Goal: Task Accomplishment & Management: Complete application form

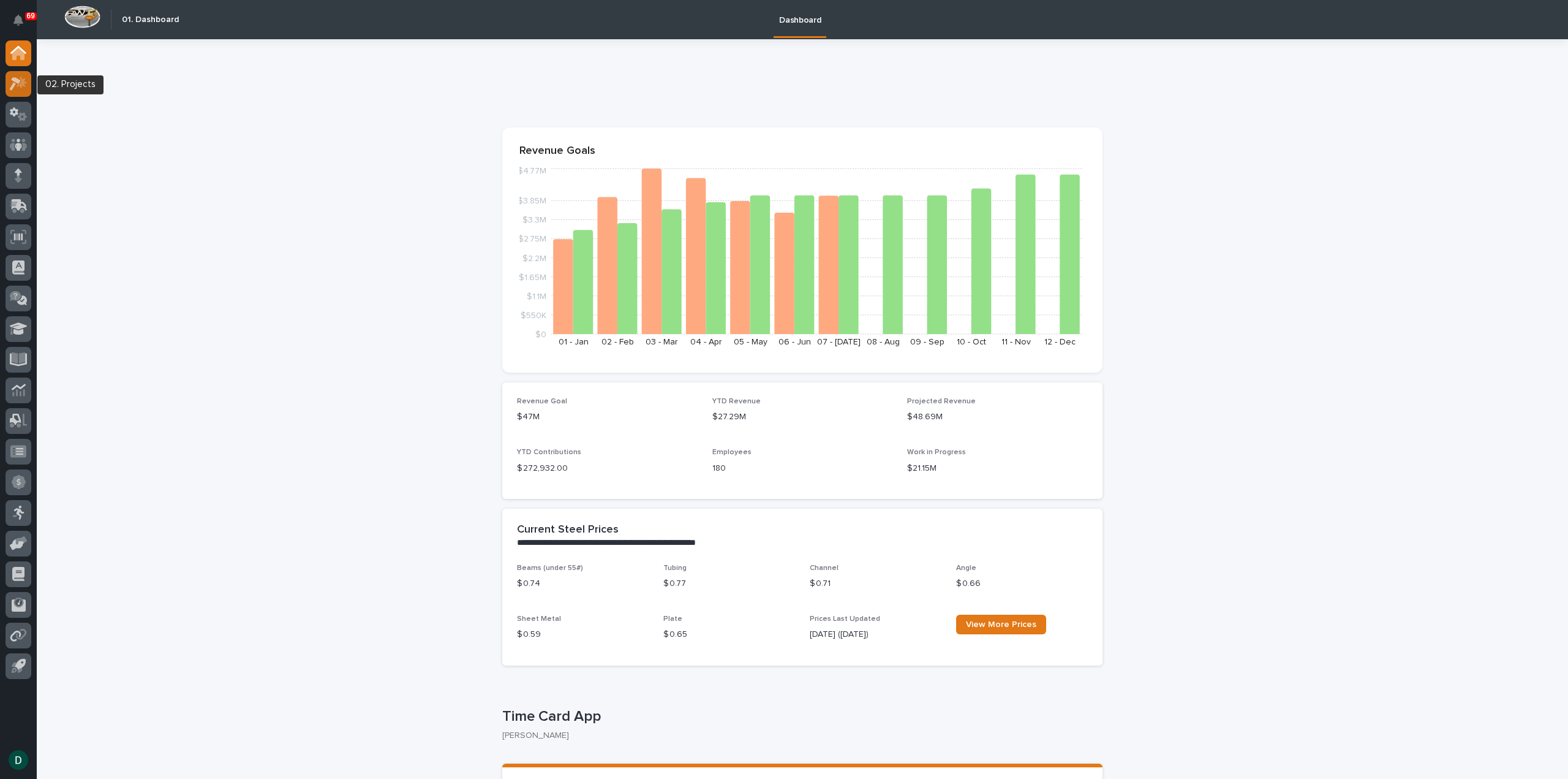
click at [19, 82] on icon at bounding box center [16, 83] width 11 height 13
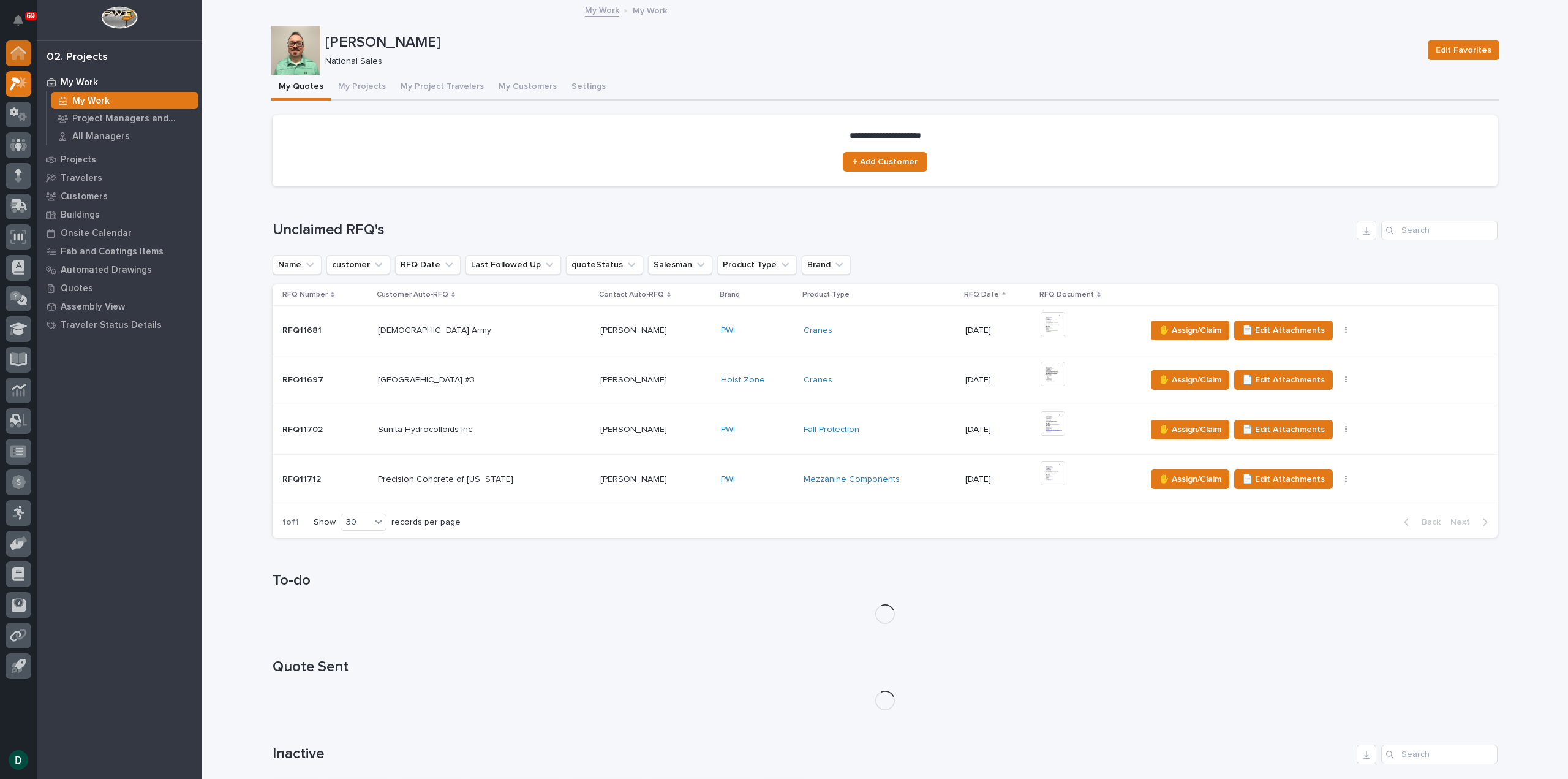
click at [17, 54] on icon at bounding box center [19, 54] width 12 height 12
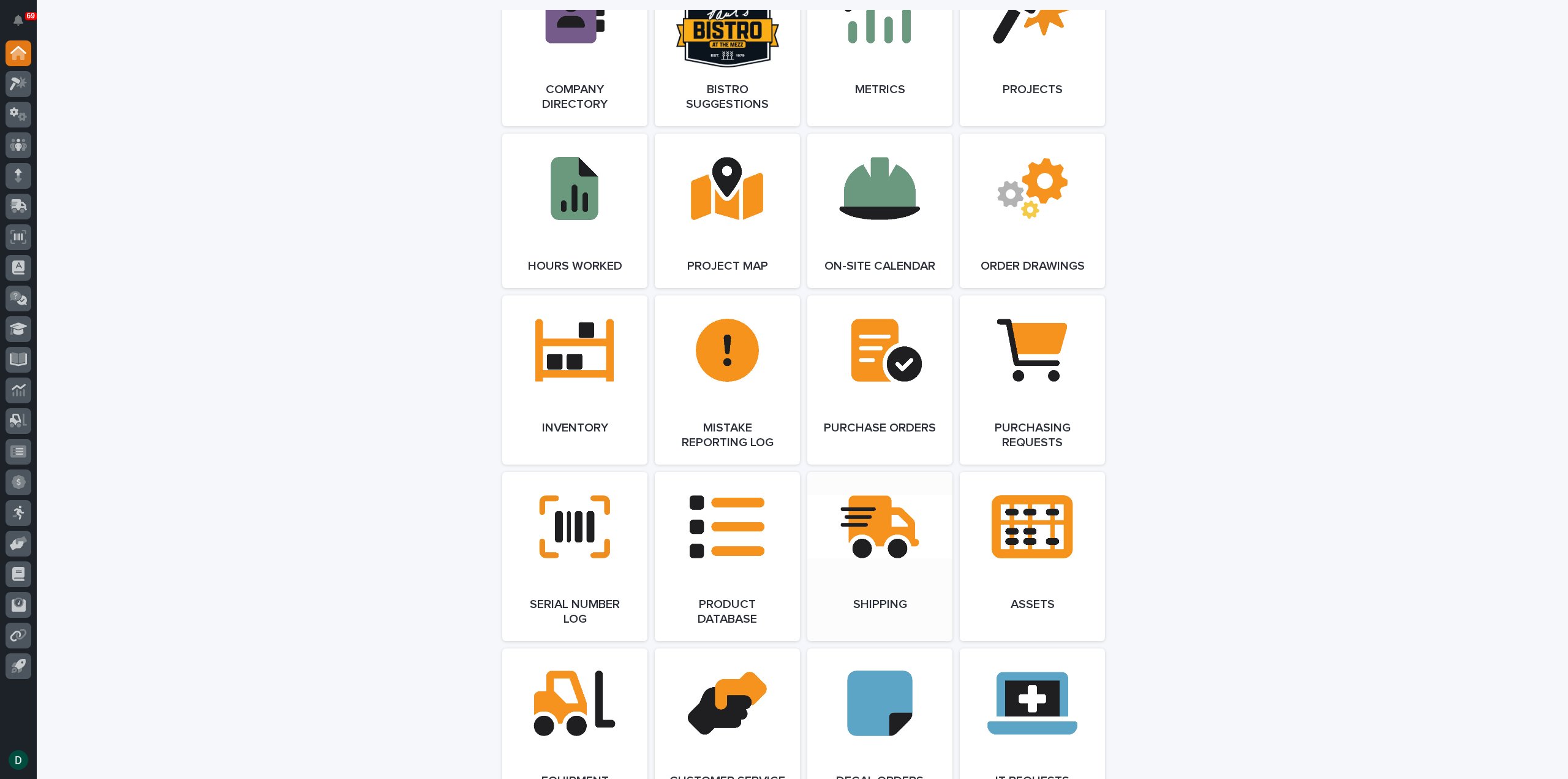
scroll to position [1103, 0]
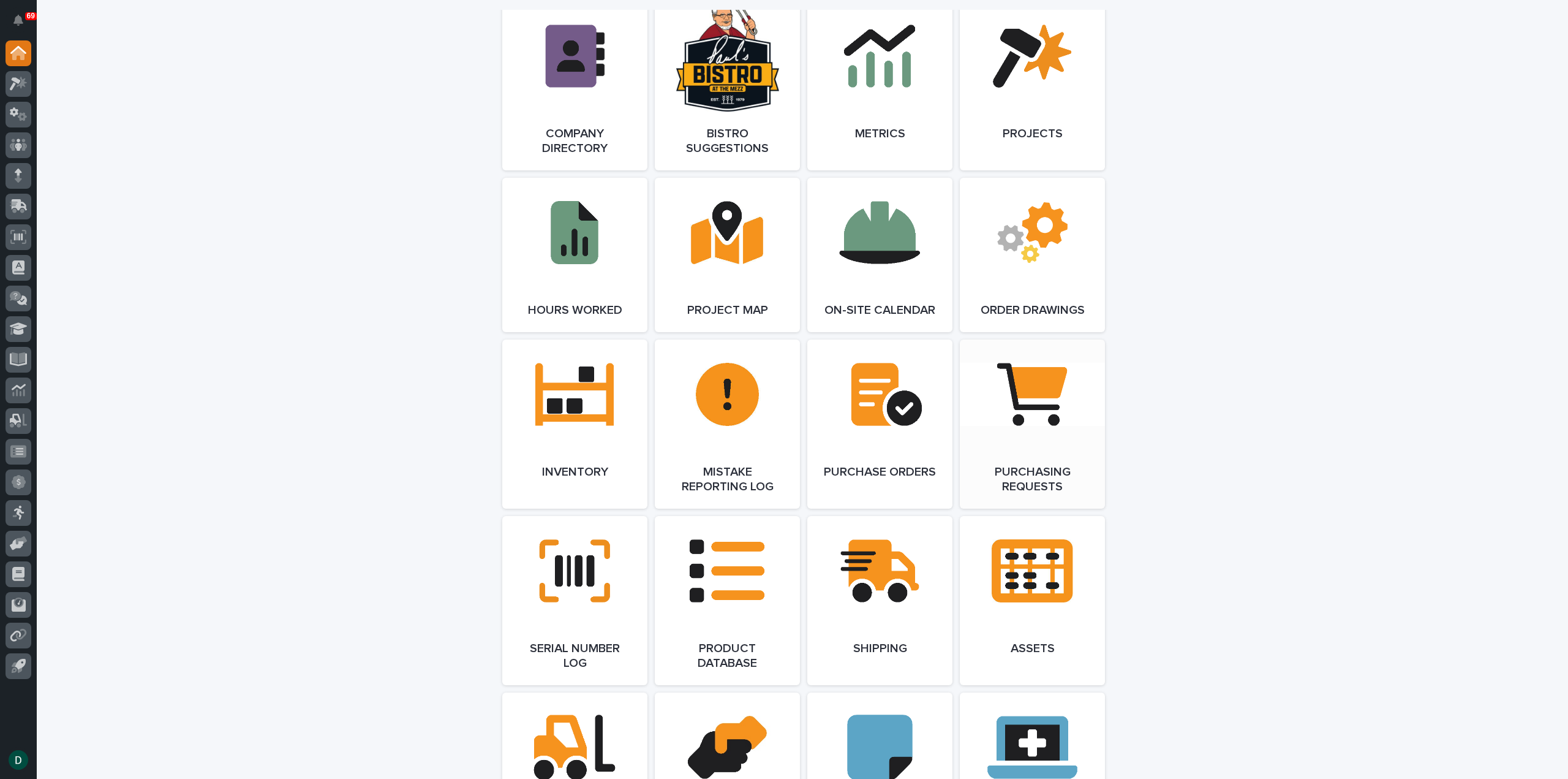
click at [1029, 446] on link "Open Link" at bounding box center [1032, 424] width 145 height 169
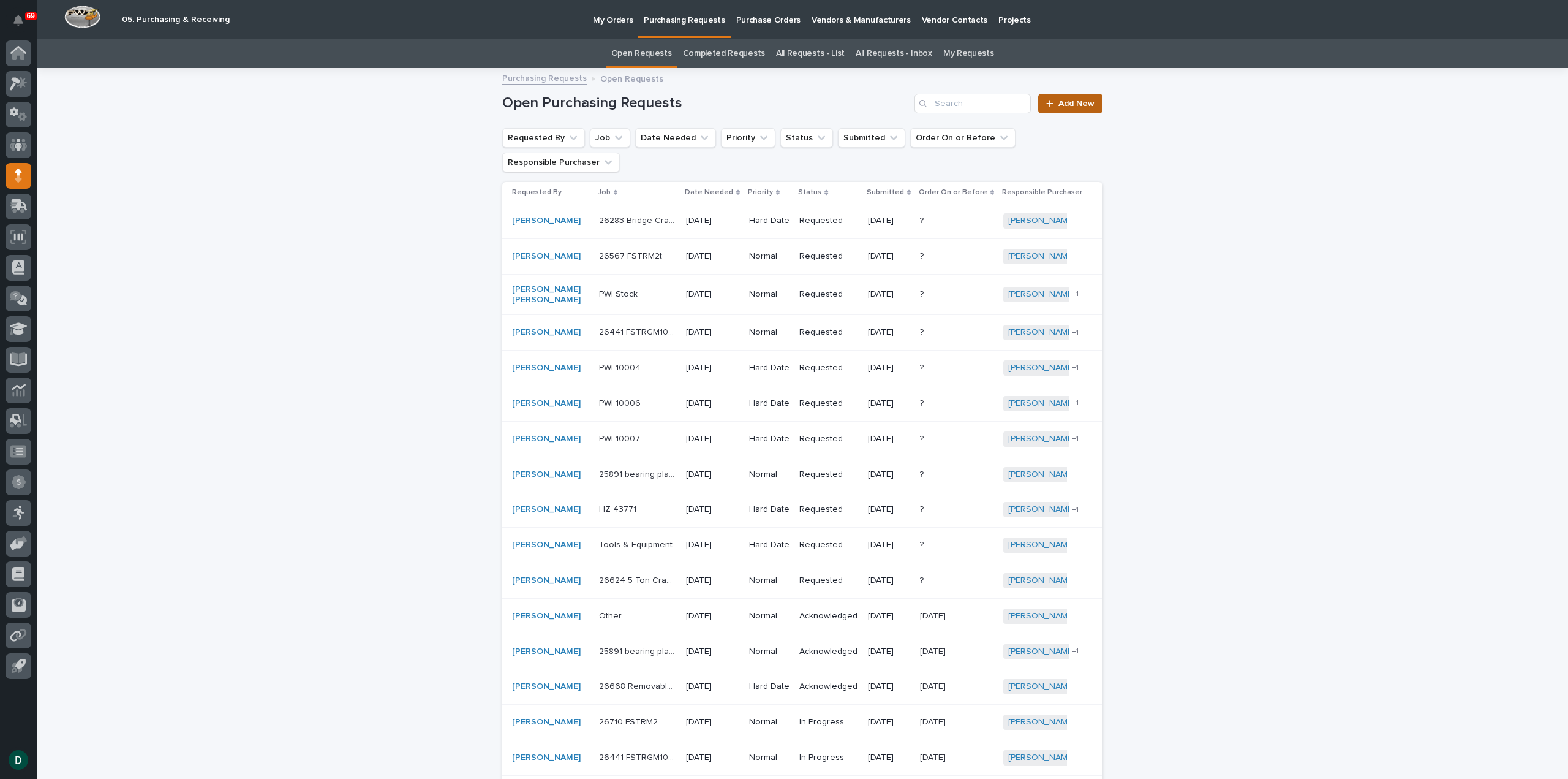
click at [1078, 106] on span "Add New" at bounding box center [1076, 103] width 36 height 9
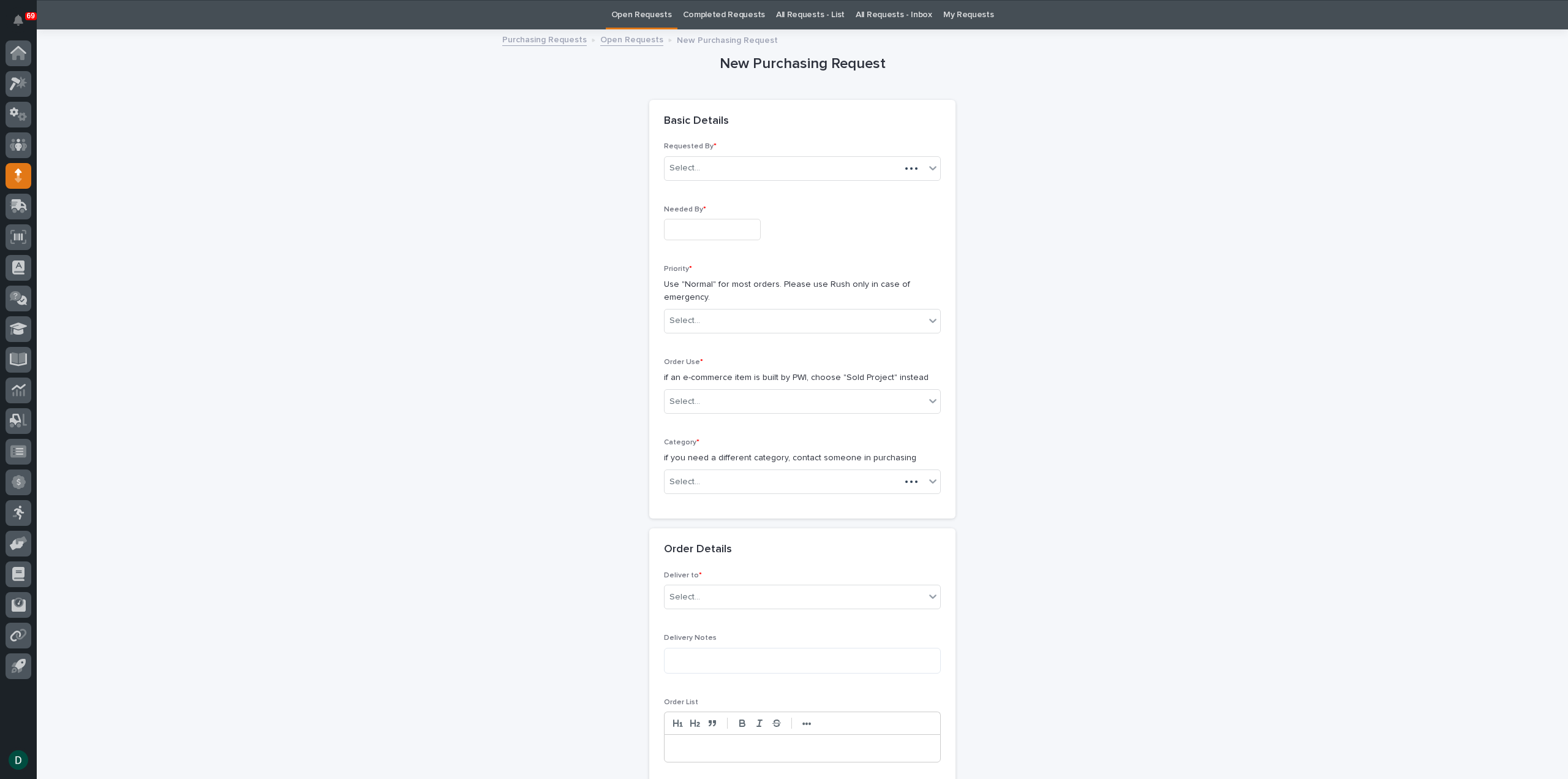
scroll to position [39, 0]
click at [718, 224] on input "text" at bounding box center [712, 229] width 97 height 22
click at [682, 125] on div "12" at bounding box center [684, 128] width 16 height 16
type input "**********"
click at [722, 319] on div "Select..." at bounding box center [795, 320] width 260 height 20
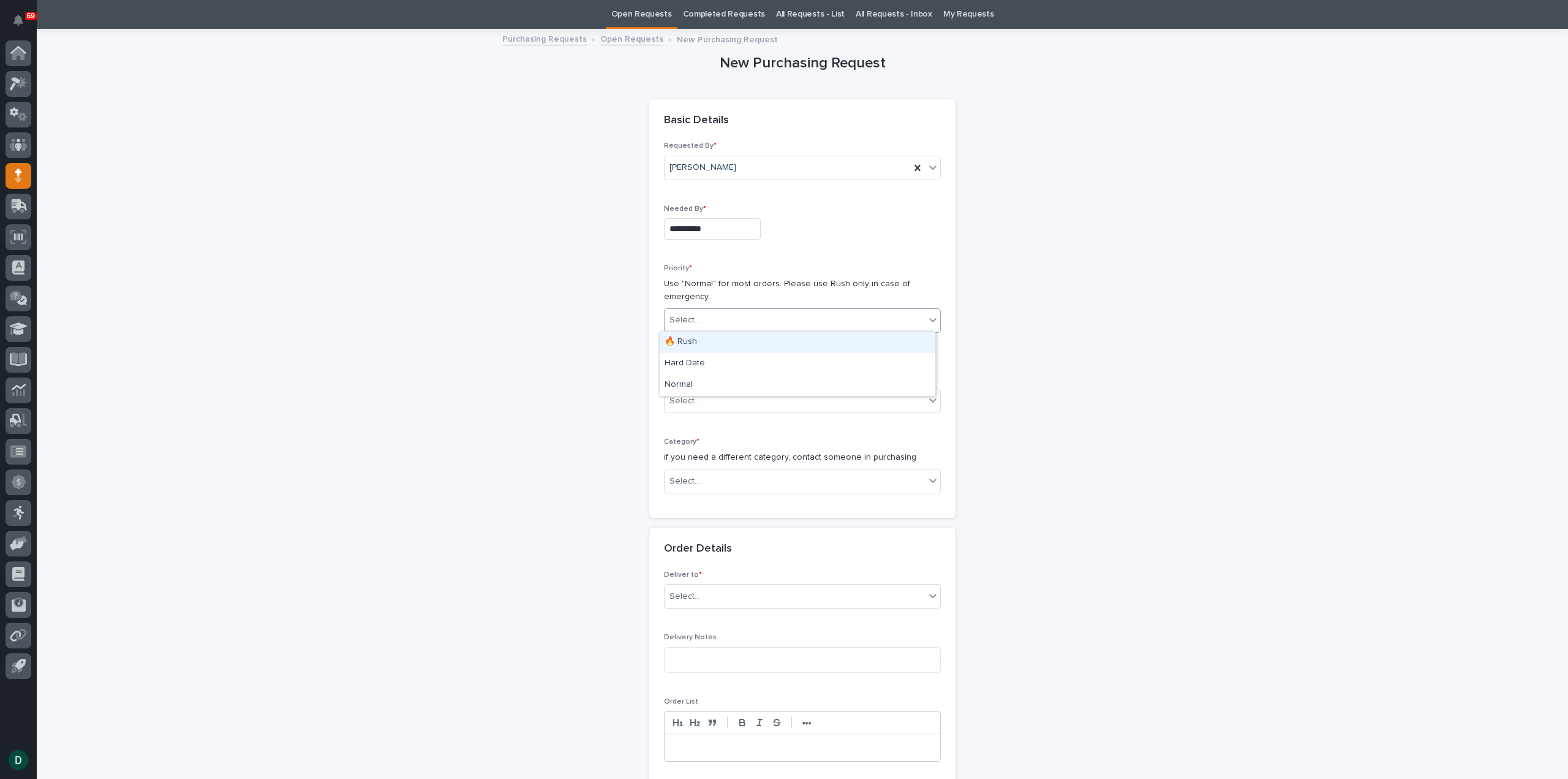
click at [715, 347] on div "🔥 Rush" at bounding box center [797, 343] width 276 height 22
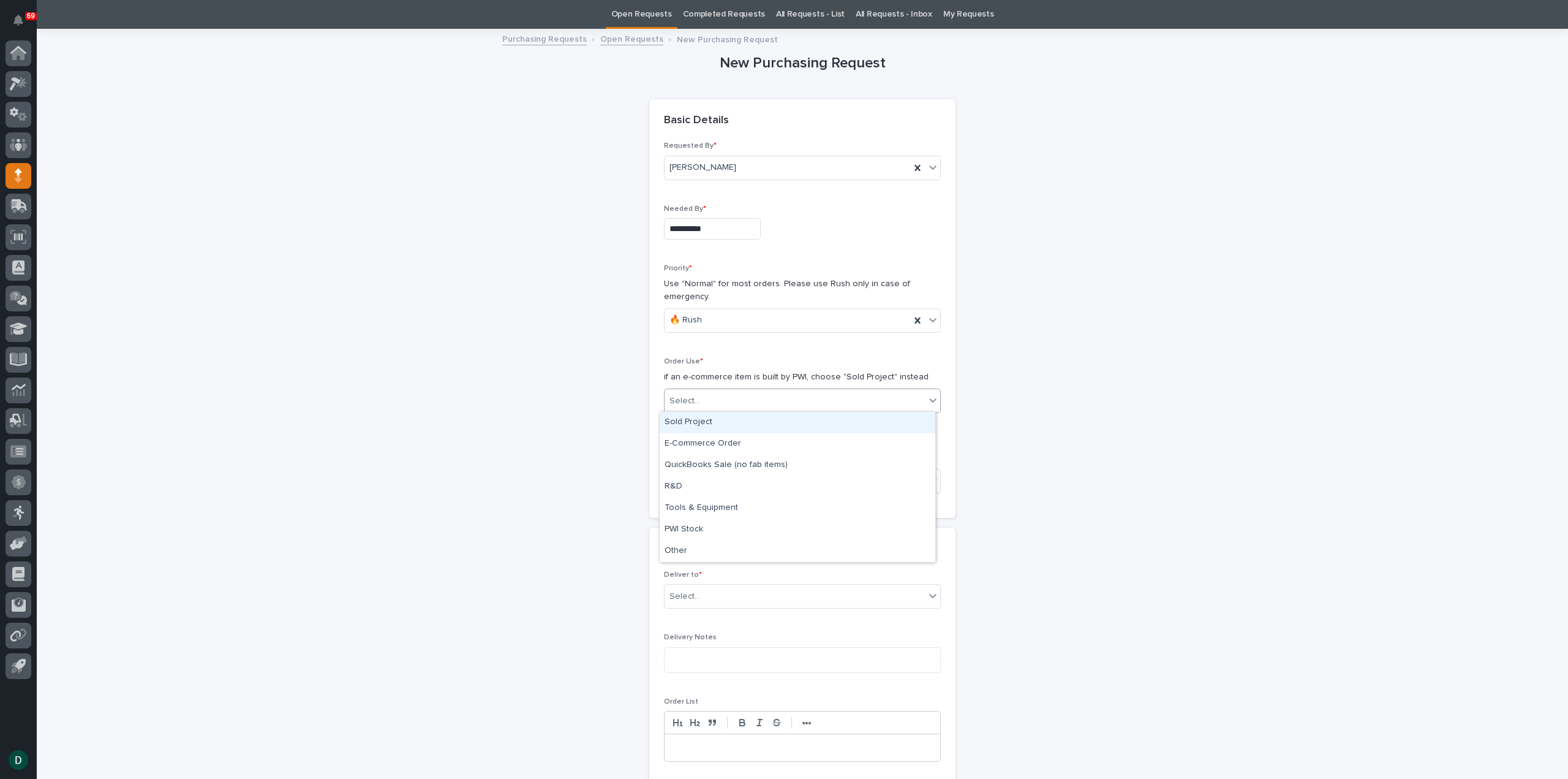
click at [710, 403] on div "Select..." at bounding box center [795, 401] width 260 height 20
click at [729, 422] on div "Sold Project" at bounding box center [797, 423] width 276 height 22
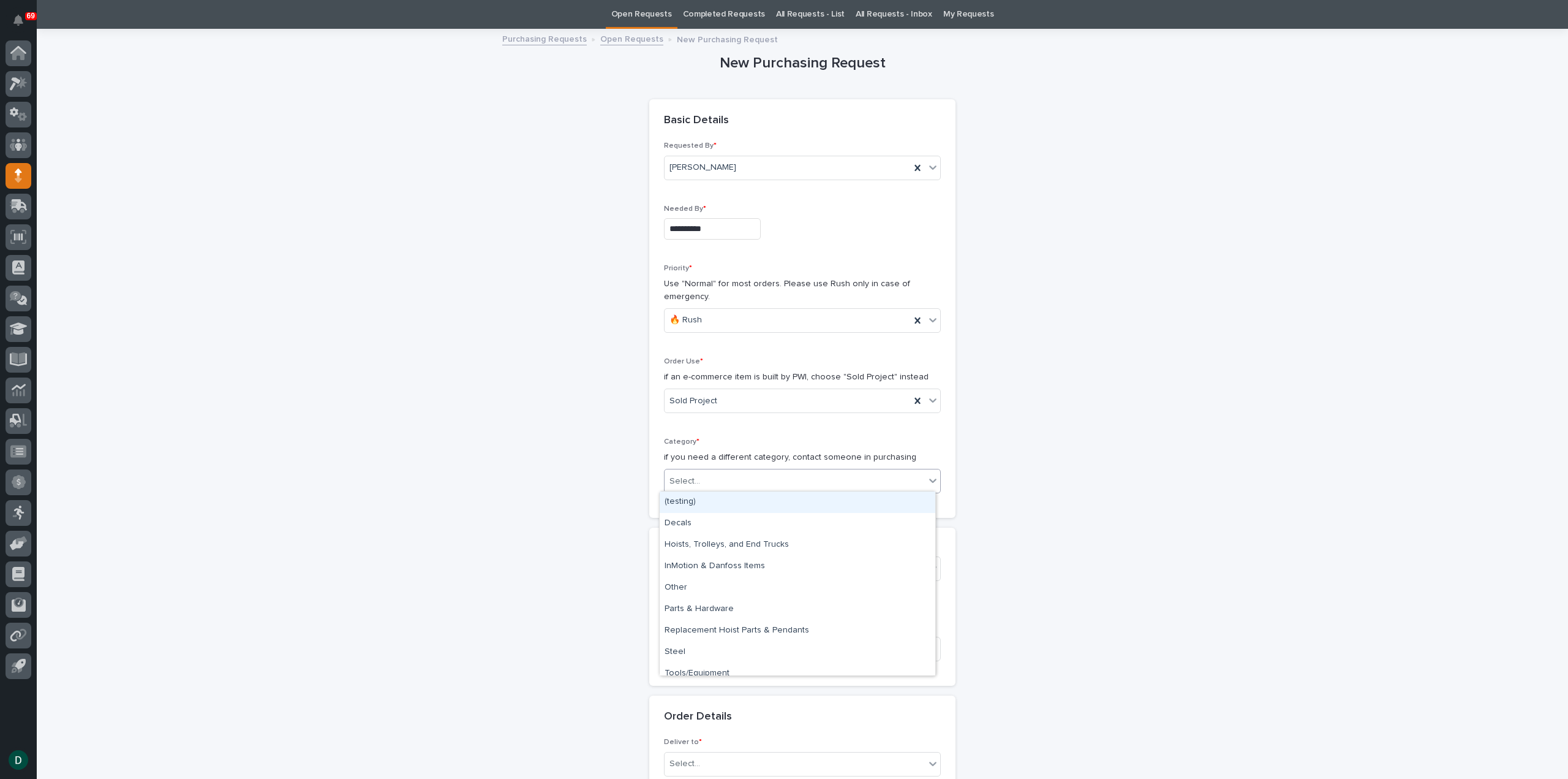
click at [737, 478] on div "Select..." at bounding box center [795, 481] width 260 height 20
click at [746, 645] on div "Steel" at bounding box center [797, 643] width 276 height 22
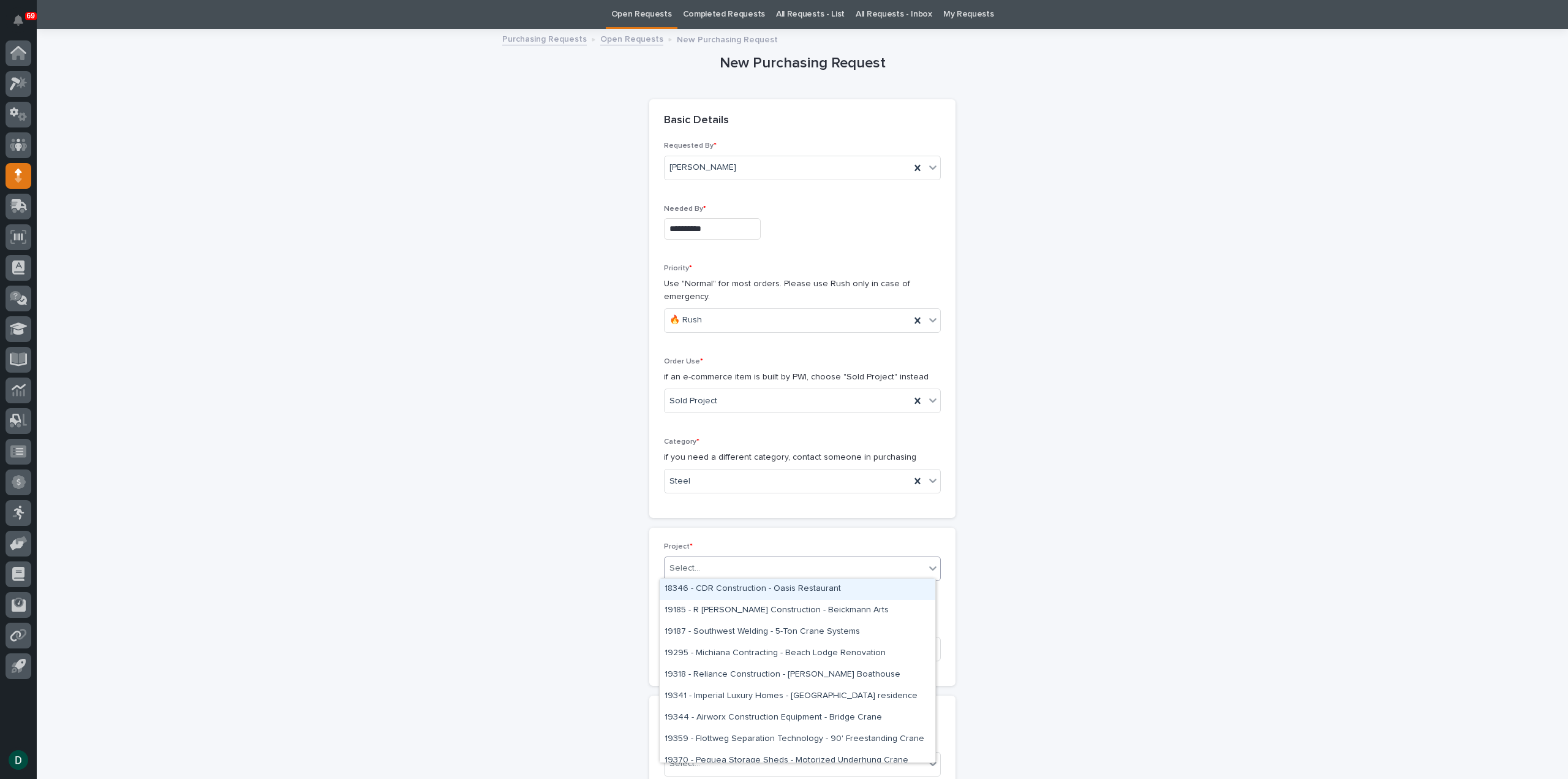
click at [720, 563] on div "Select..." at bounding box center [795, 569] width 260 height 20
type input "***"
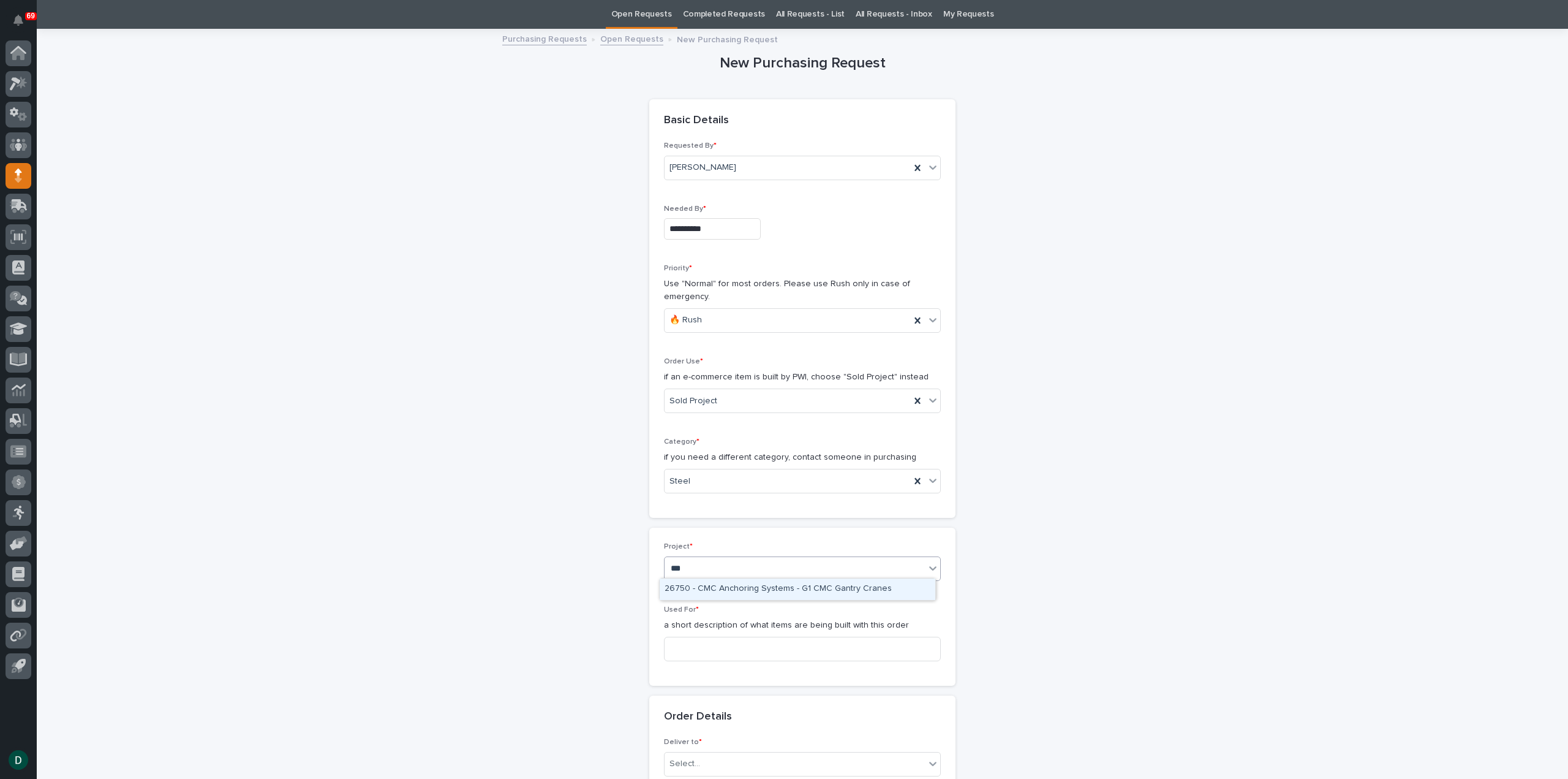
click at [775, 590] on div "26750 - CMC Anchoring Systems - G1 CMC Gantry Cranes" at bounding box center [797, 590] width 276 height 22
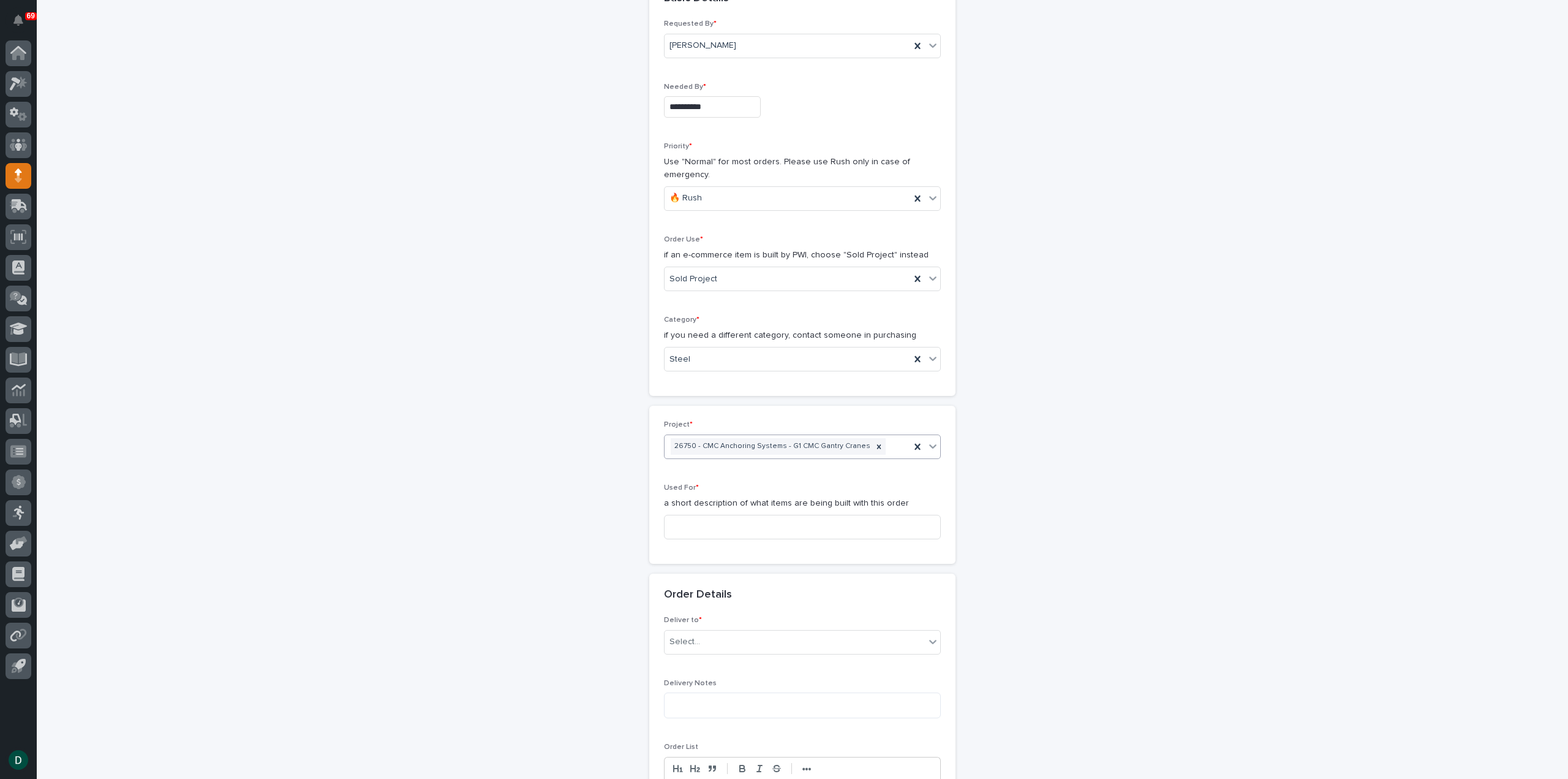
scroll to position [162, 0]
click at [732, 525] on input at bounding box center [803, 526] width 277 height 24
type input "6"
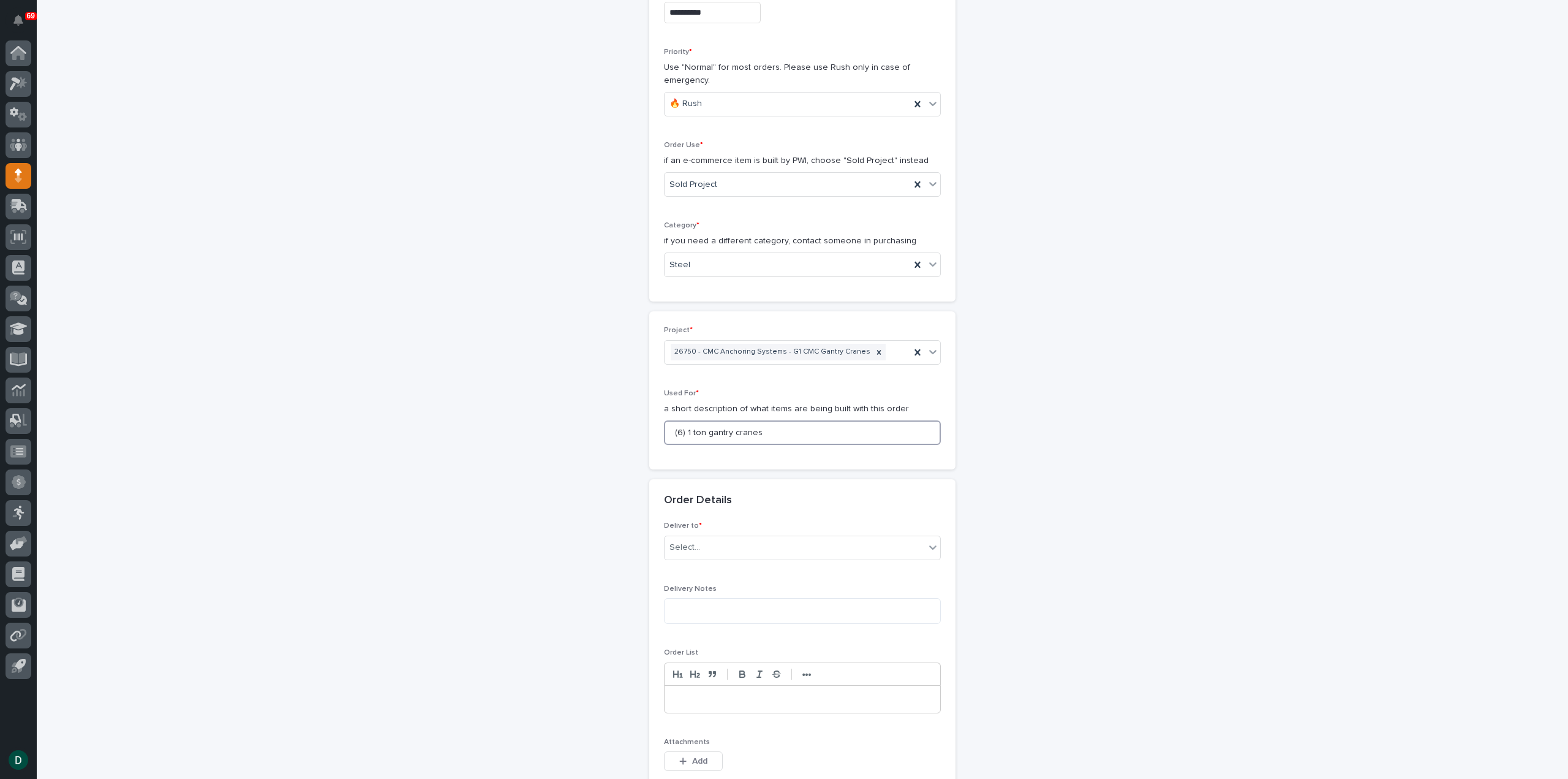
scroll to position [346, 0]
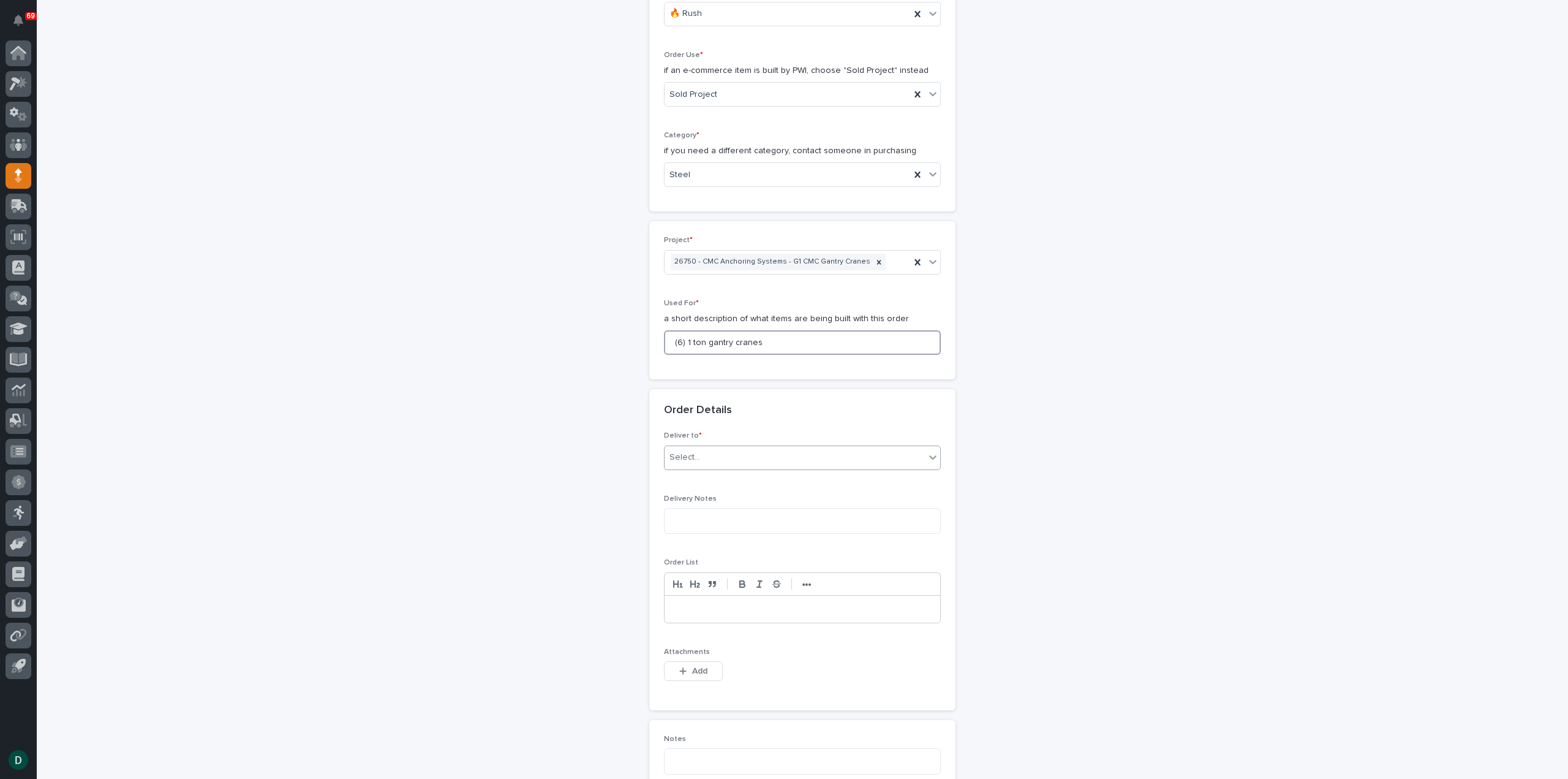
type input "(6) 1 ton gantry cranes"
click at [755, 456] on div "Select..." at bounding box center [795, 457] width 260 height 20
click at [739, 481] on div "PWI" at bounding box center [797, 478] width 276 height 22
click at [708, 509] on textarea at bounding box center [803, 520] width 277 height 26
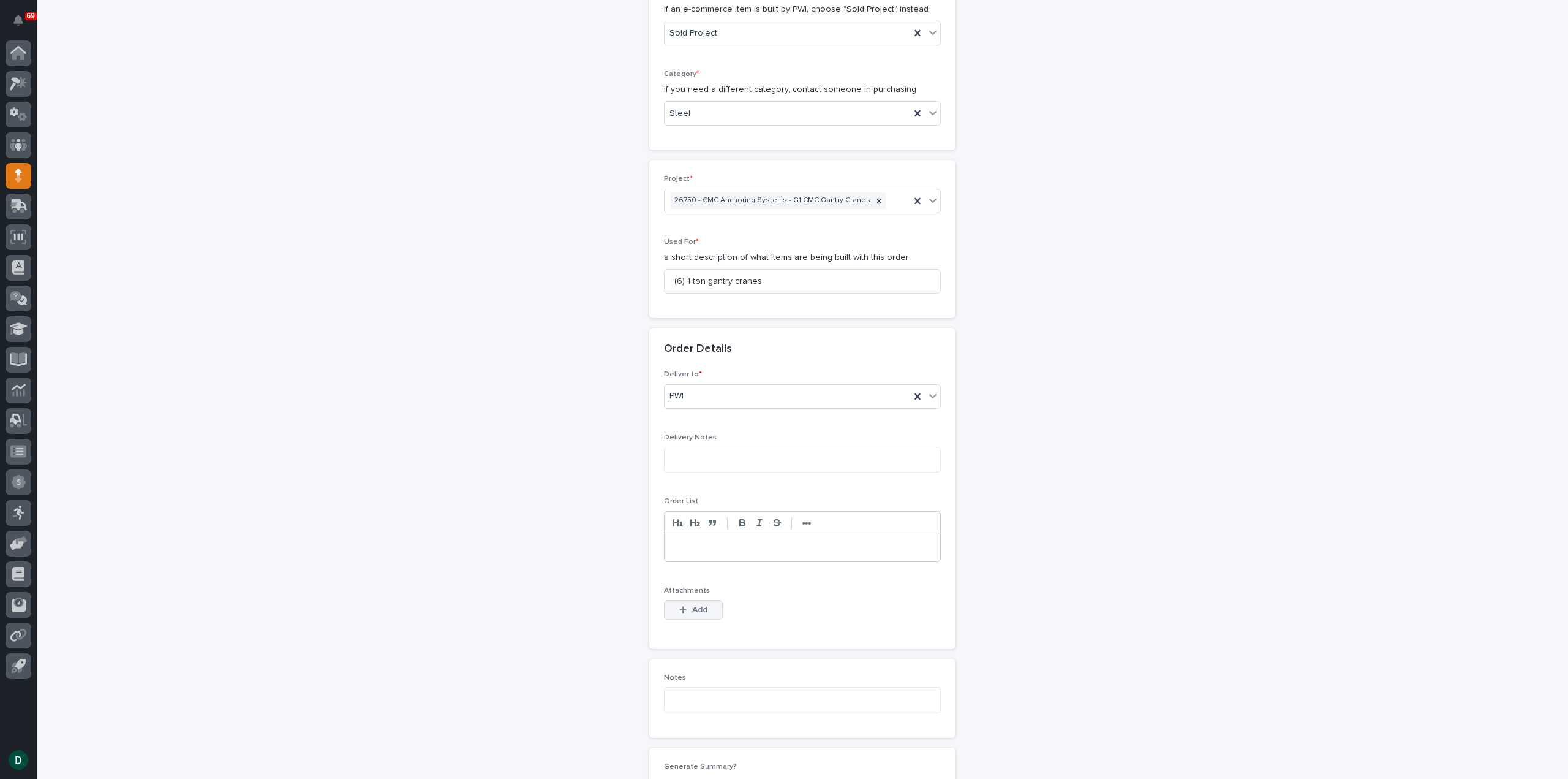
click at [701, 600] on button "Add" at bounding box center [694, 609] width 59 height 19
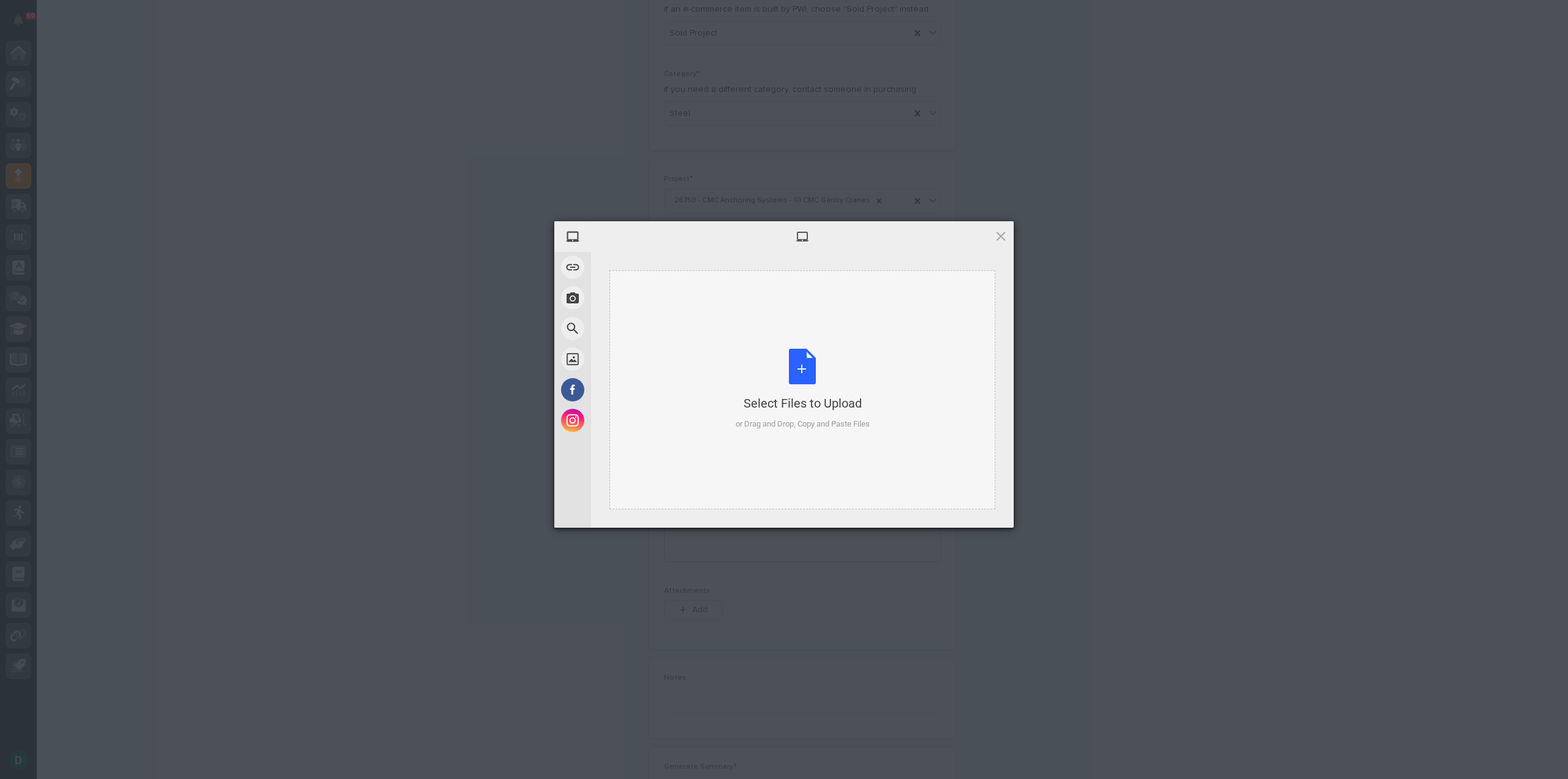
click at [810, 361] on div "Select Files to Upload or Drag and Drop, Copy and Paste Files" at bounding box center [803, 390] width 134 height 82
click at [991, 513] on span "Upload 1" at bounding box center [976, 511] width 62 height 23
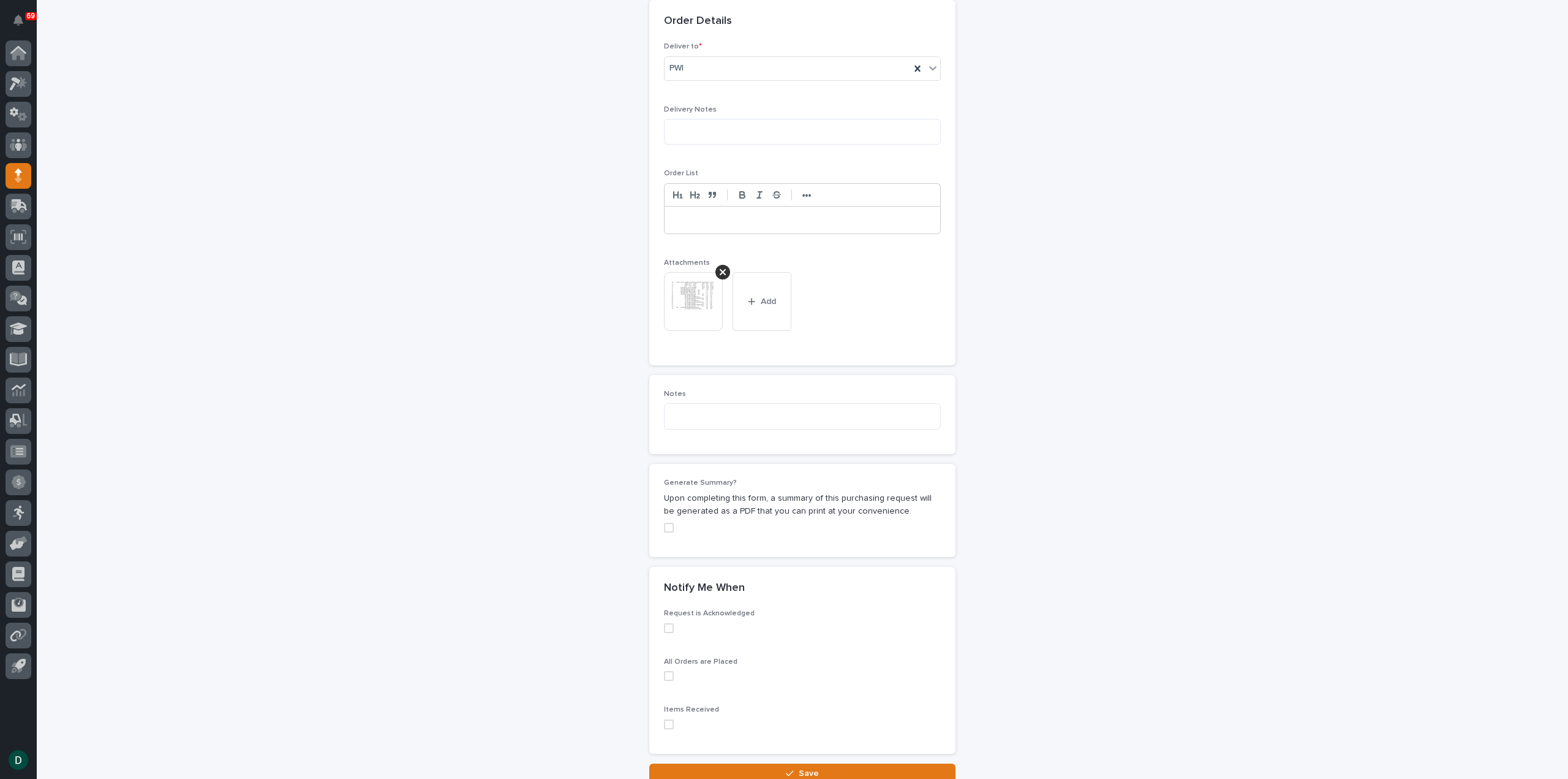
scroll to position [797, 0]
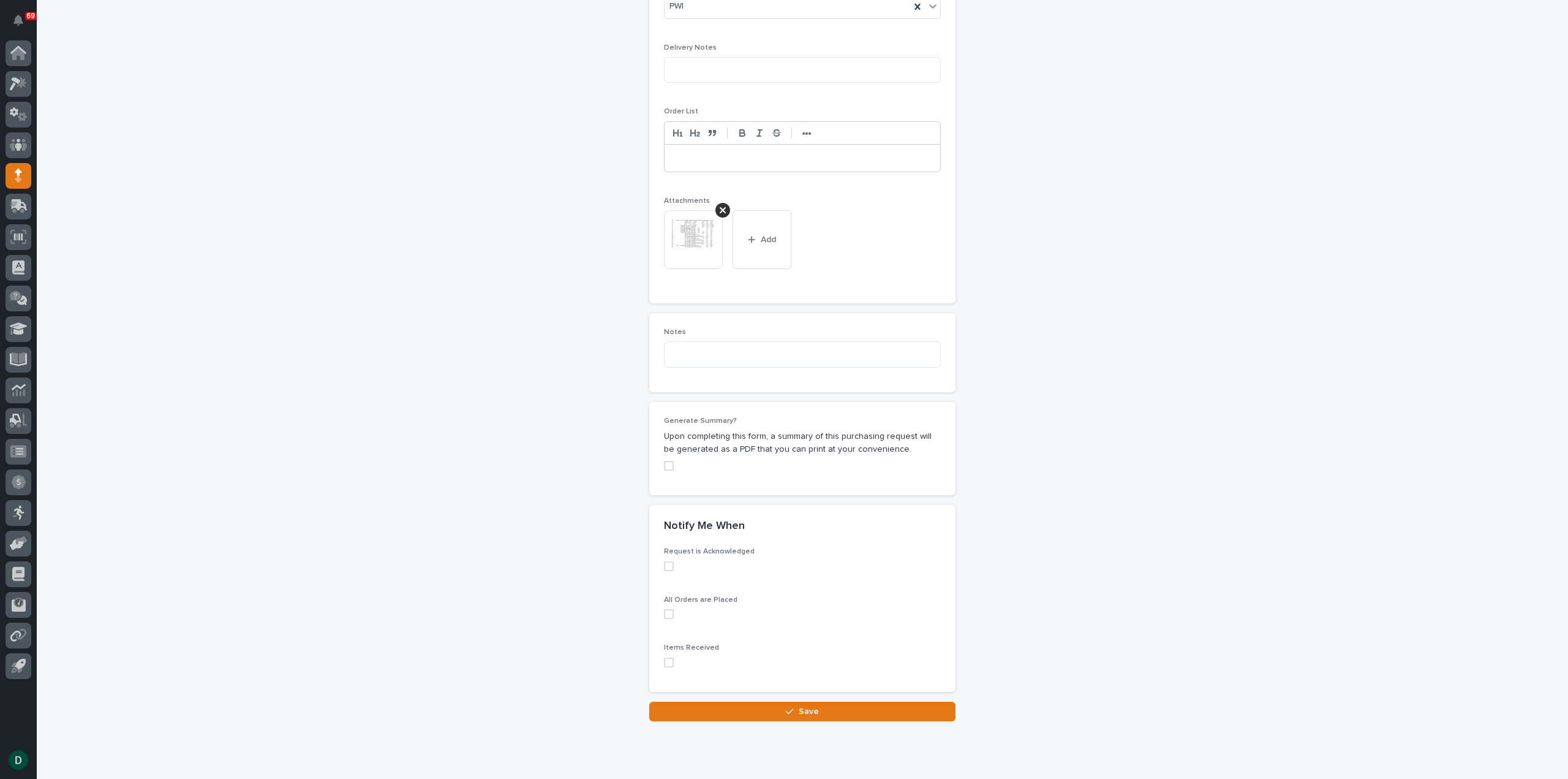
click at [664, 464] on span at bounding box center [669, 466] width 10 height 10
click at [666, 562] on span at bounding box center [669, 566] width 10 height 10
click at [666, 609] on span at bounding box center [669, 614] width 10 height 10
click at [664, 662] on span at bounding box center [669, 662] width 10 height 10
click at [791, 707] on div "button" at bounding box center [792, 711] width 12 height 9
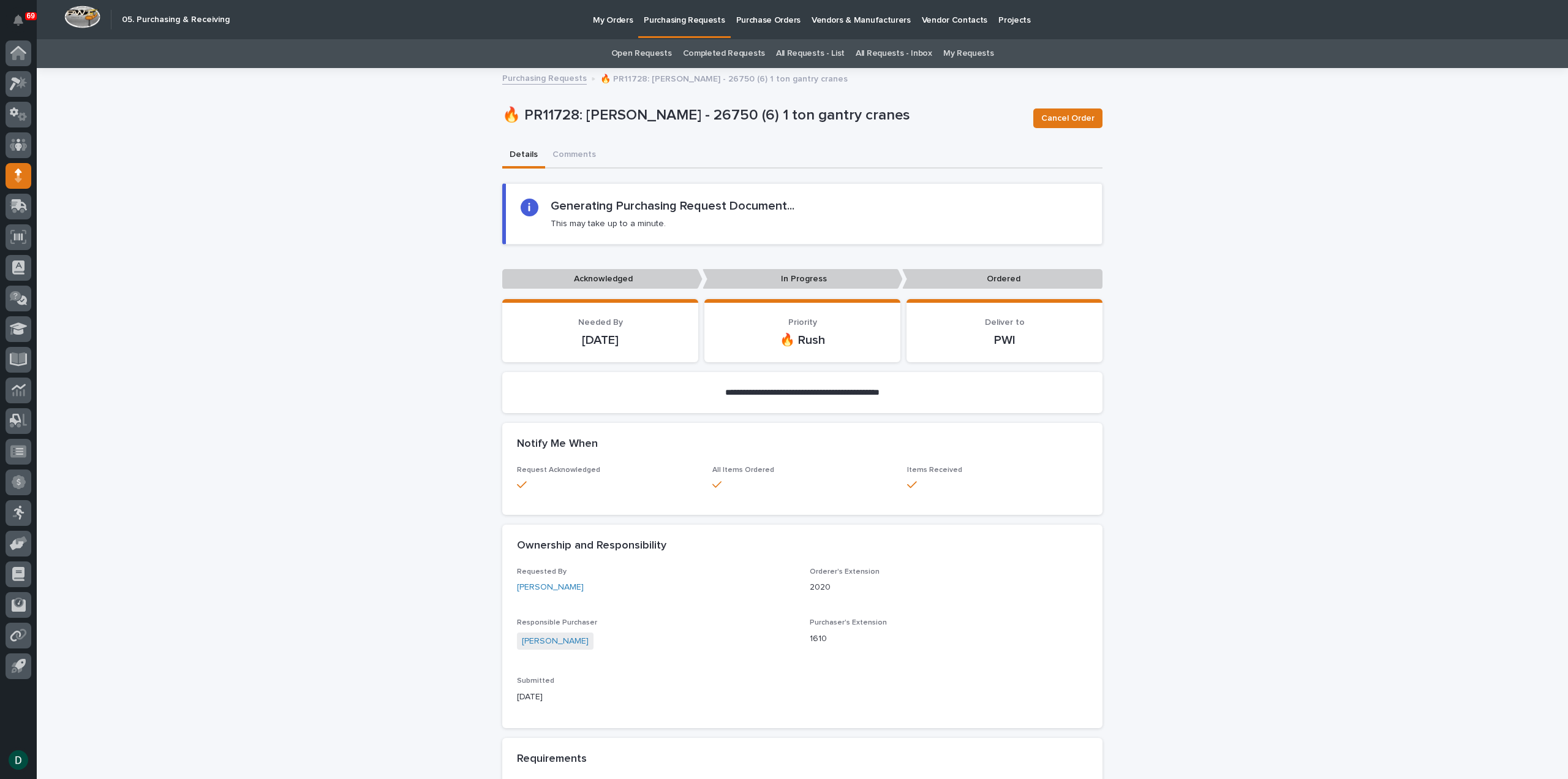
click at [677, 18] on p "Purchasing Requests" at bounding box center [684, 12] width 81 height 26
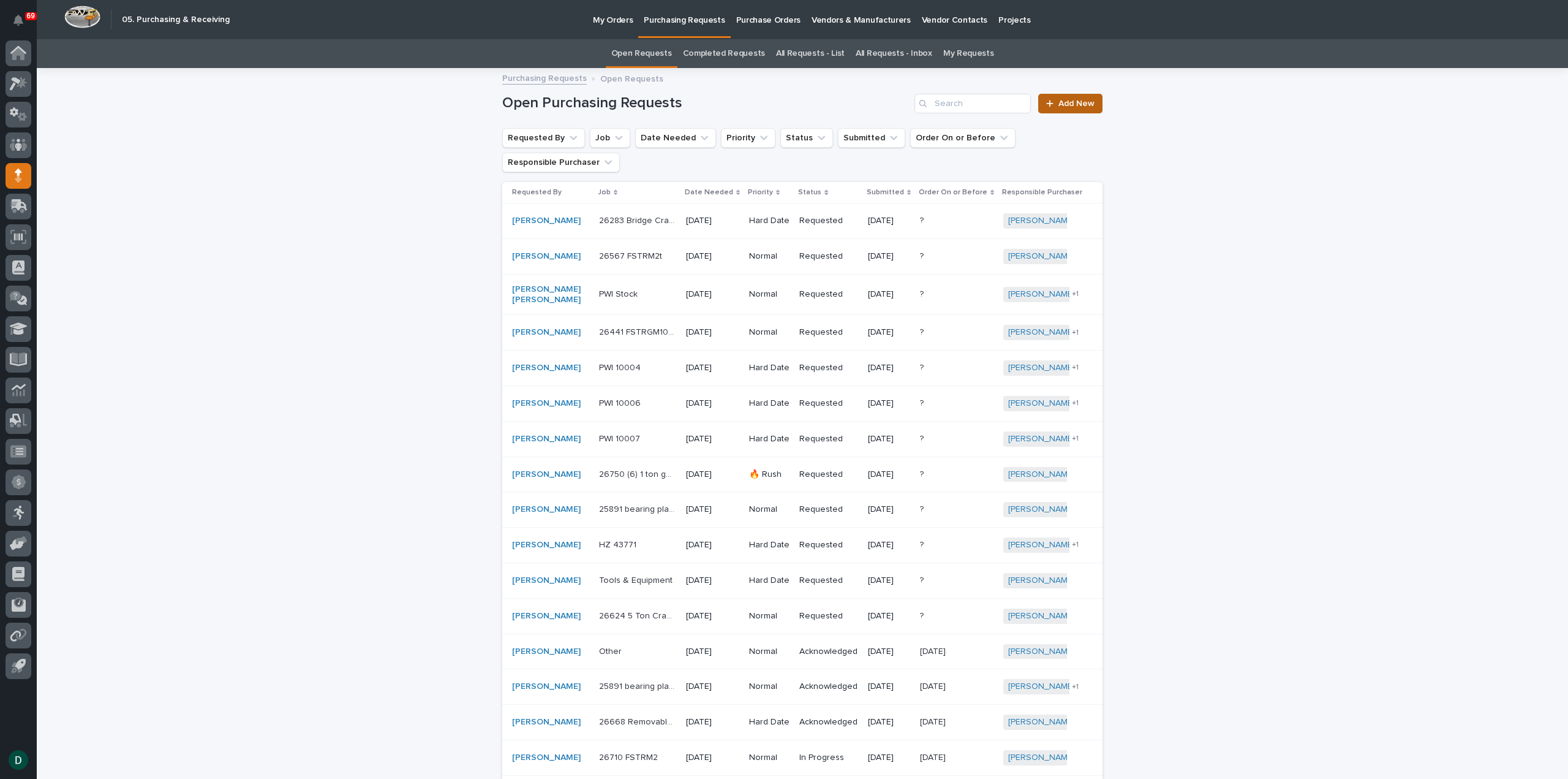
click at [1079, 97] on link "Add New" at bounding box center [1070, 103] width 65 height 19
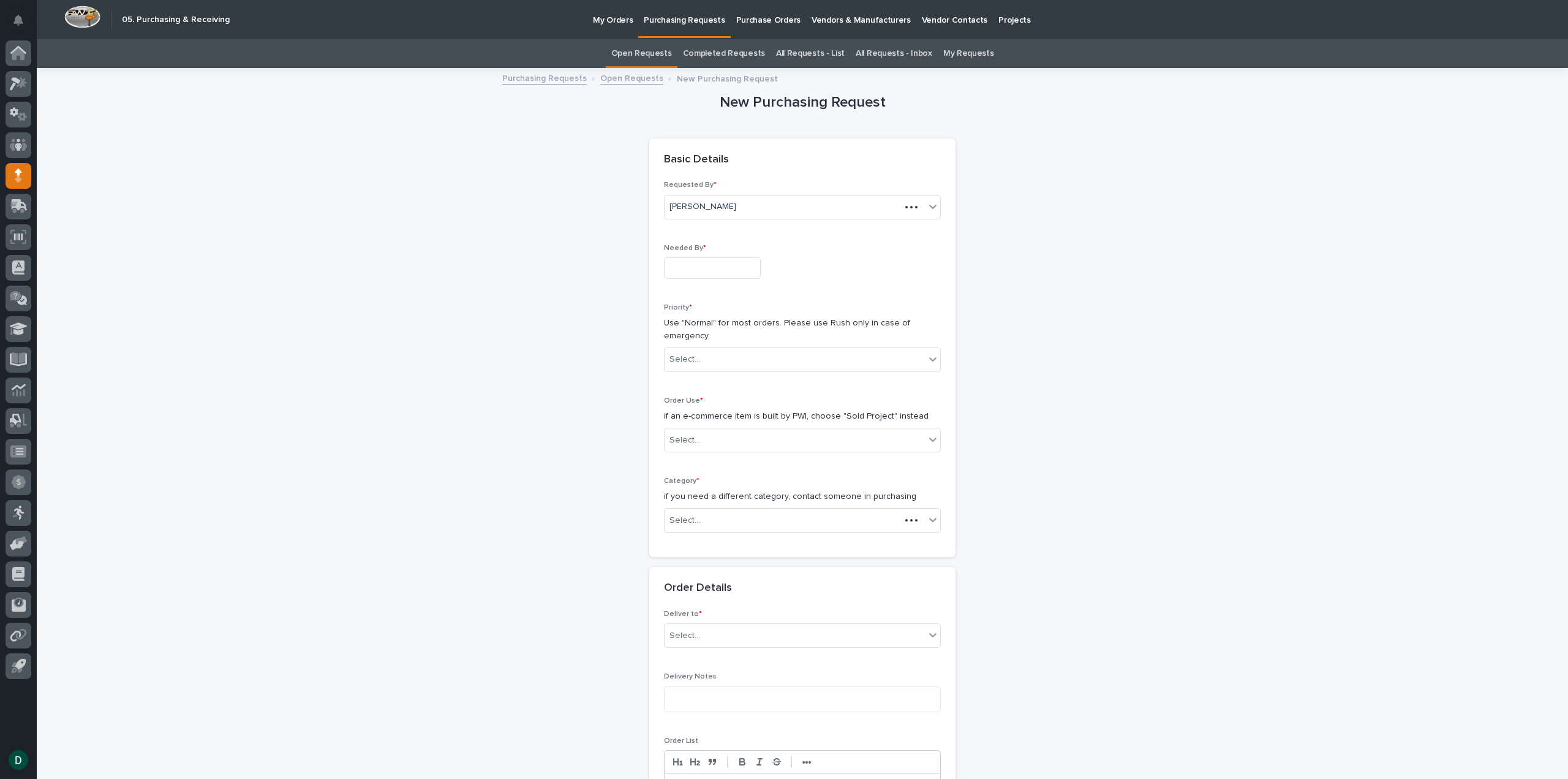
scroll to position [39, 0]
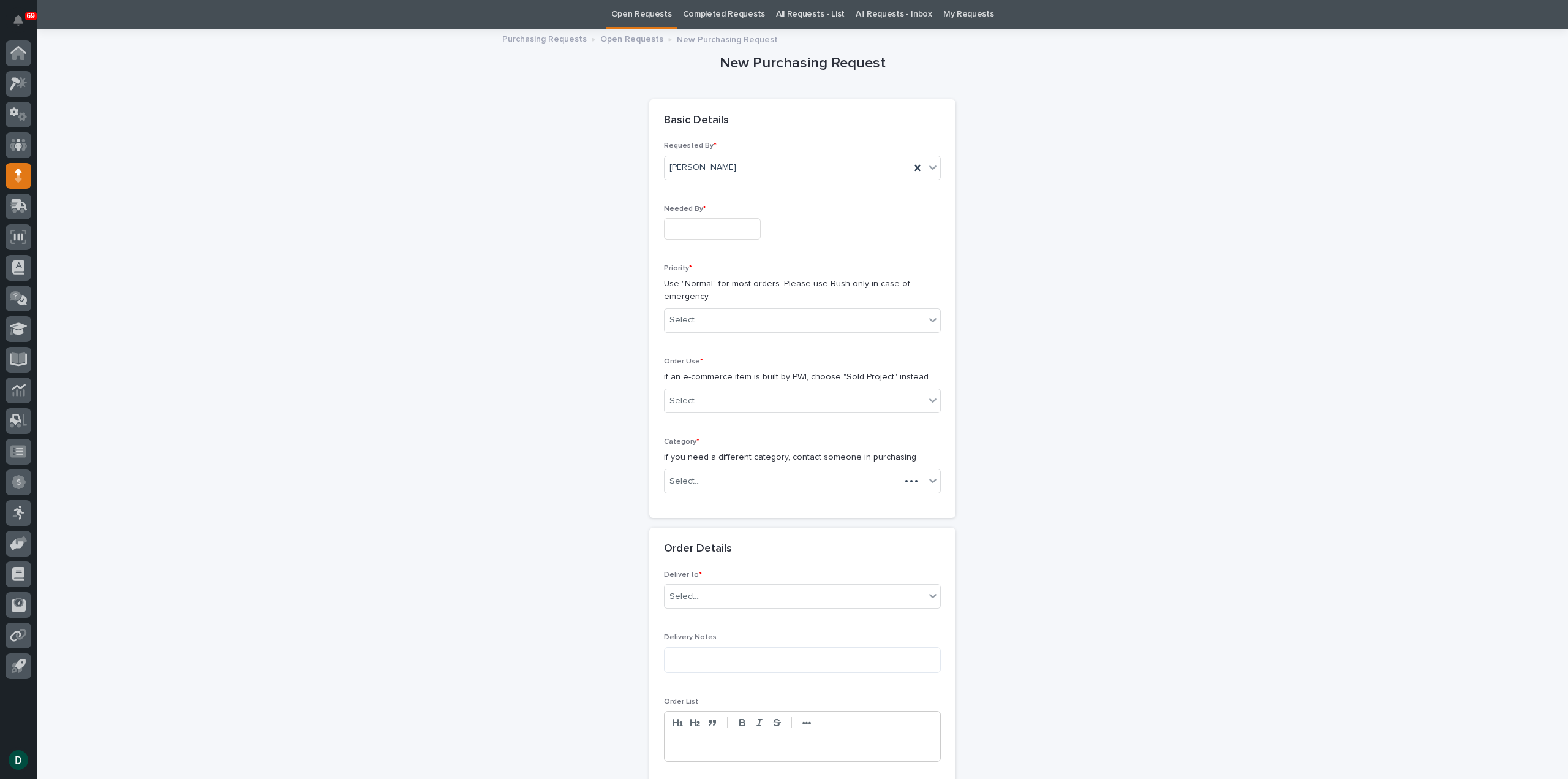
click at [708, 225] on input "text" at bounding box center [712, 229] width 97 height 22
click at [688, 125] on div "12" at bounding box center [684, 128] width 16 height 16
type input "**********"
click at [713, 315] on div "Select..." at bounding box center [795, 320] width 260 height 20
click at [707, 344] on div "🔥 Rush" at bounding box center [797, 343] width 276 height 22
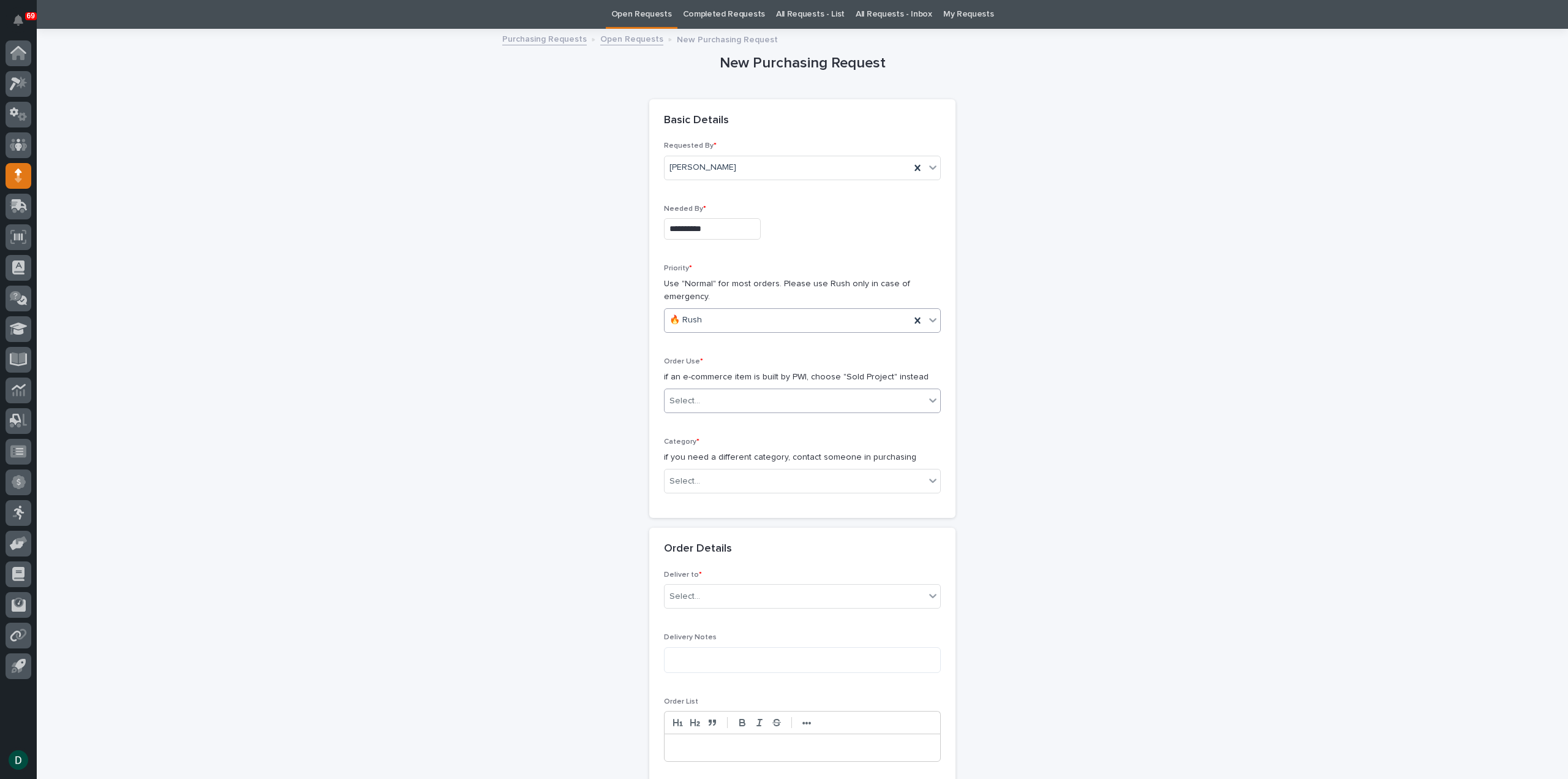
click at [723, 398] on div "Select..." at bounding box center [795, 401] width 260 height 20
click at [752, 422] on div "Sold Project" at bounding box center [797, 423] width 276 height 22
click at [736, 478] on div "Select..." at bounding box center [795, 481] width 260 height 20
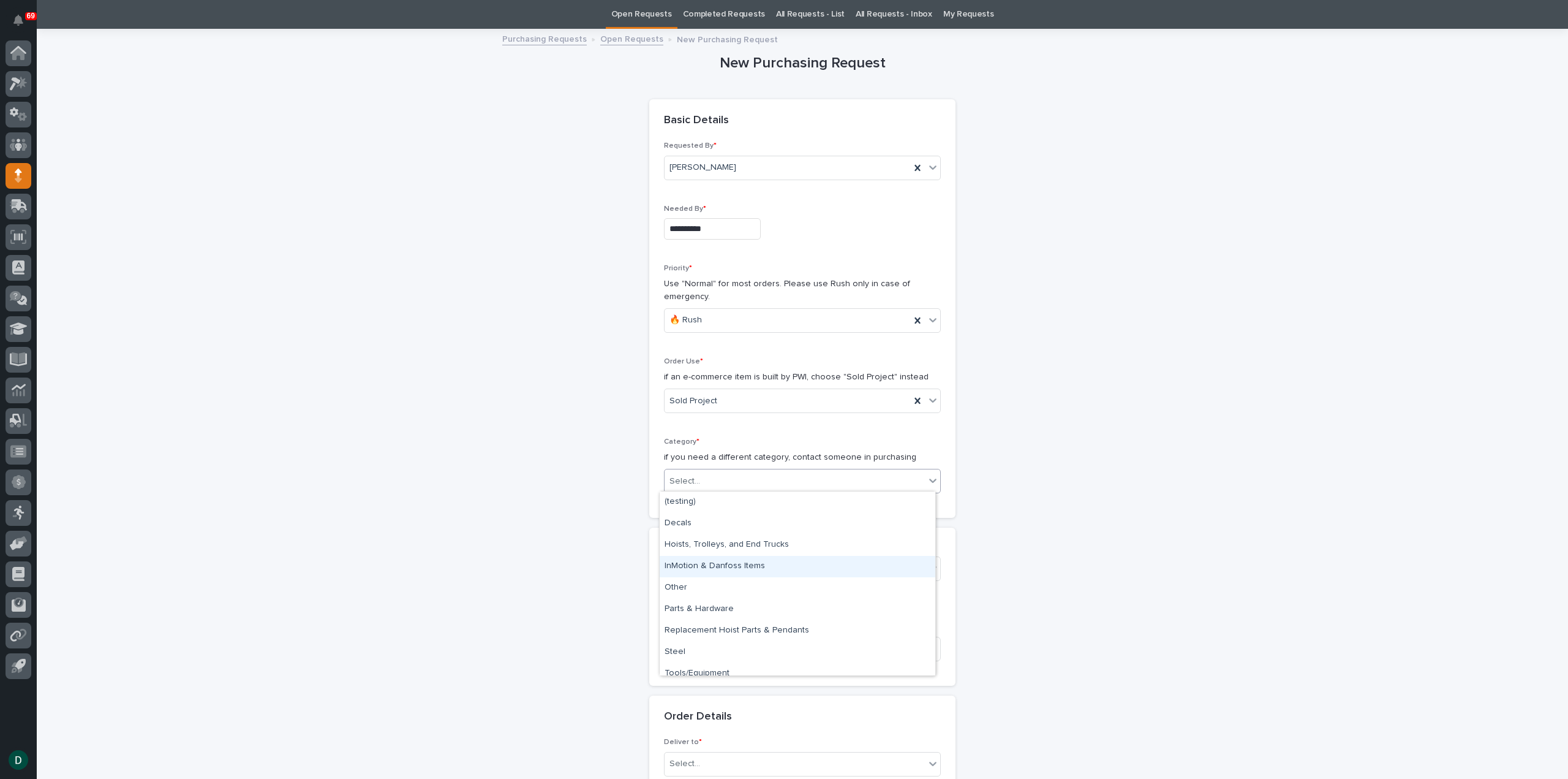
scroll to position [9, 0]
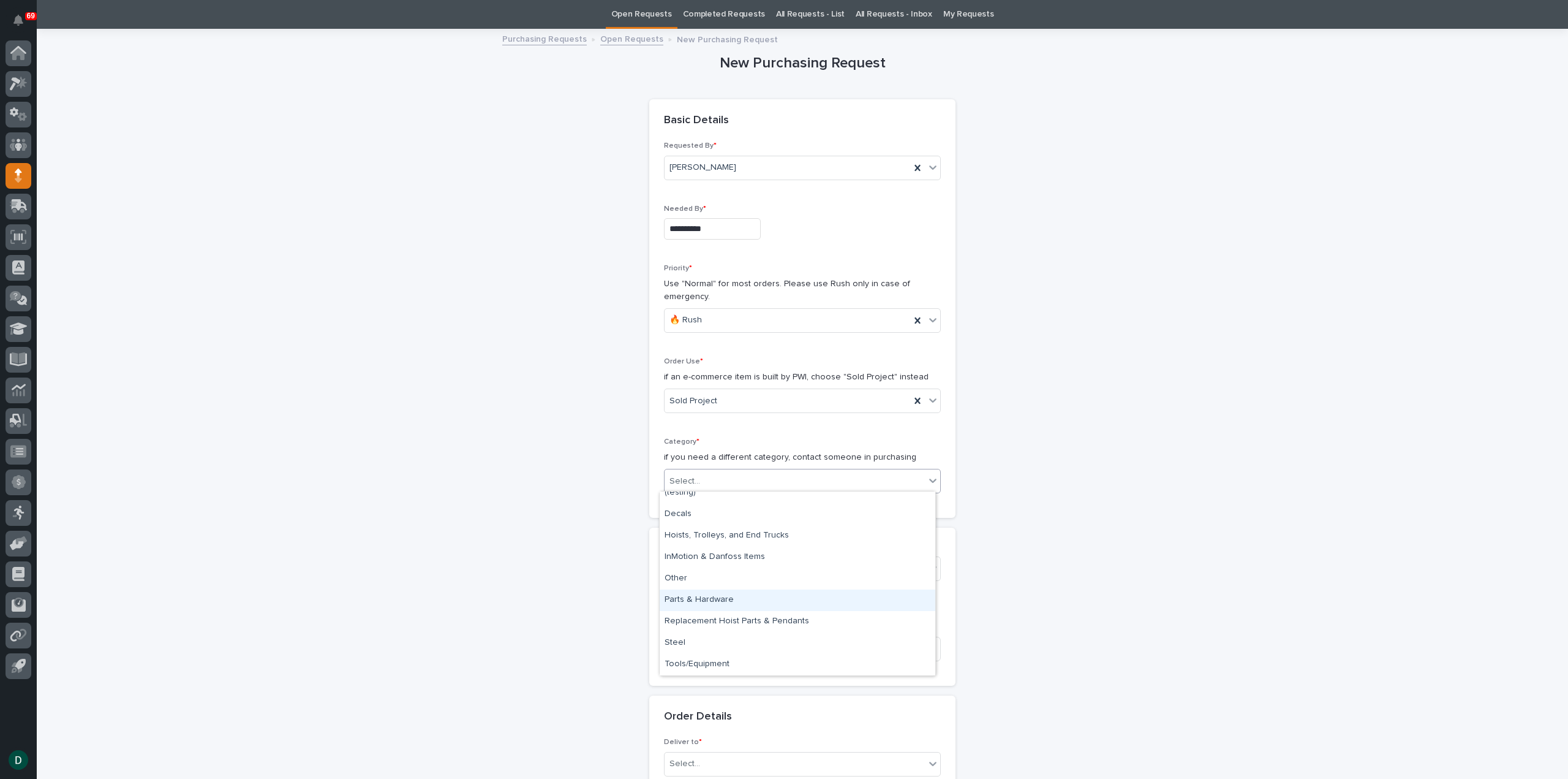
click at [705, 597] on div "Parts & Hardware" at bounding box center [797, 601] width 276 height 22
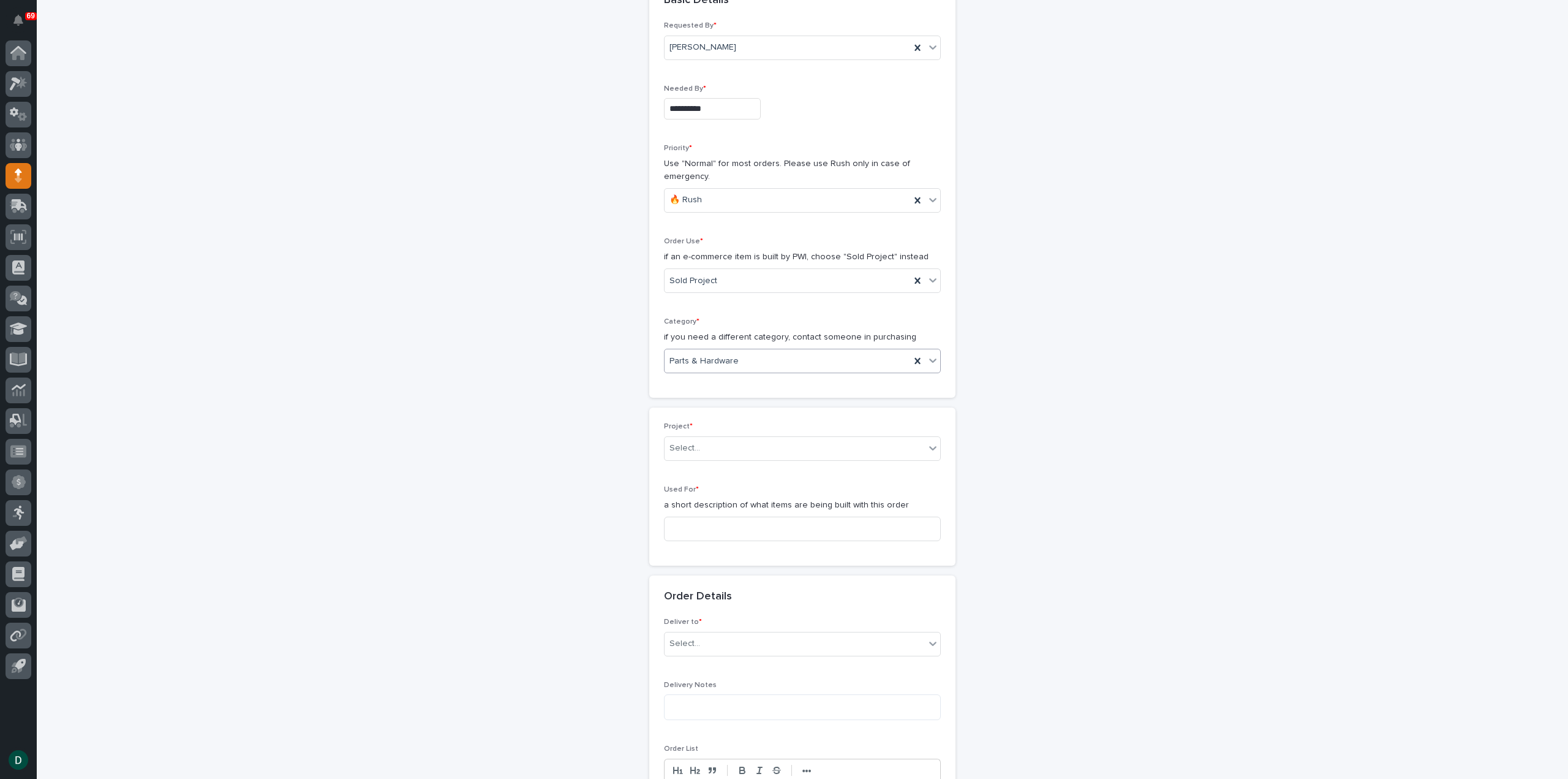
scroll to position [162, 0]
click at [718, 446] on div "Select..." at bounding box center [795, 446] width 260 height 20
type input "***"
click at [722, 464] on div "26750 - CMC Anchoring Systems - G1 CMC Gantry Cranes" at bounding box center [797, 467] width 276 height 22
click at [726, 514] on input at bounding box center [803, 526] width 277 height 24
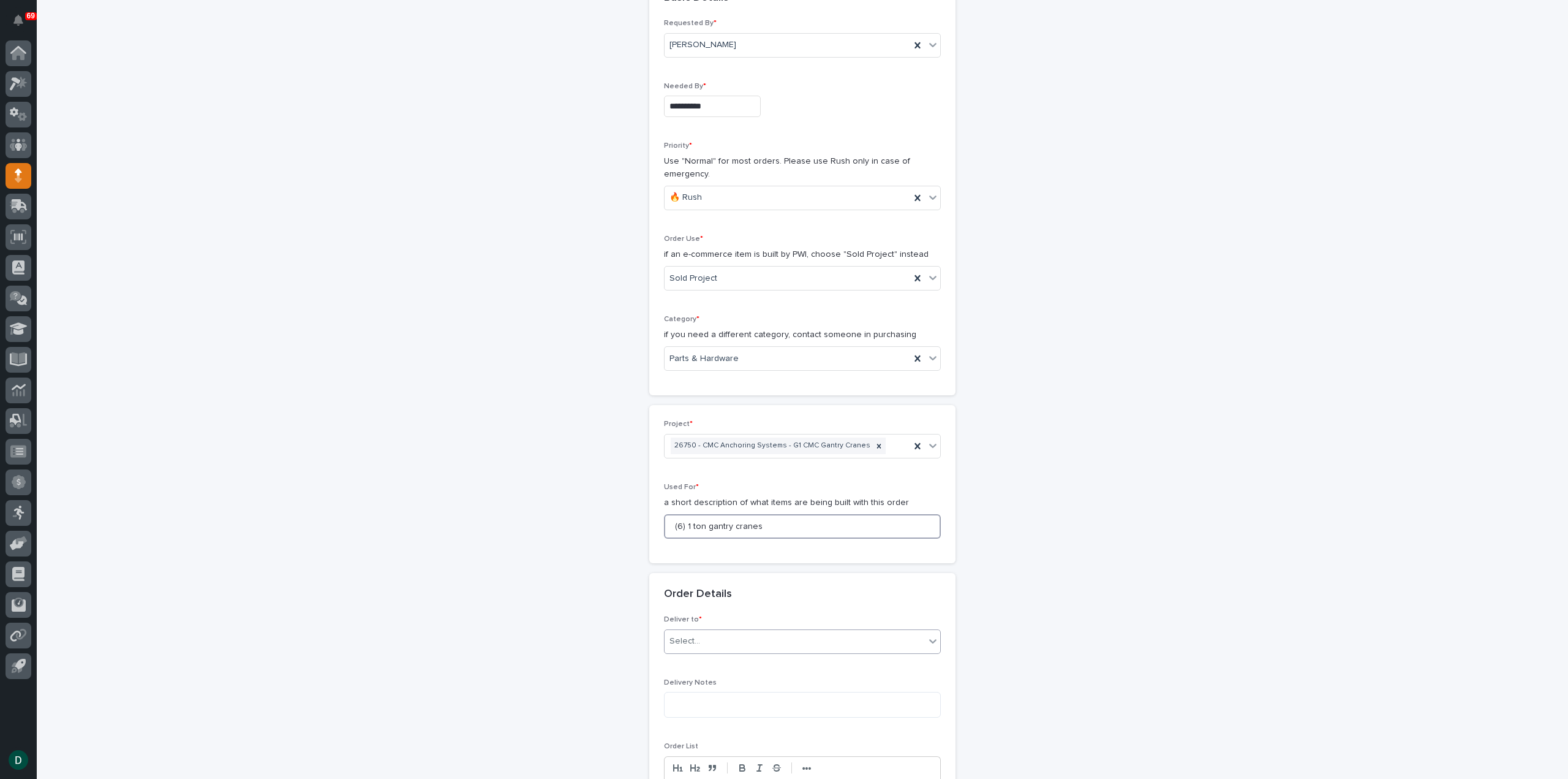
type input "(6) 1 ton gantry cranes"
click at [705, 634] on div "Select..." at bounding box center [795, 641] width 260 height 20
click at [702, 663] on div "PWI" at bounding box center [797, 662] width 276 height 22
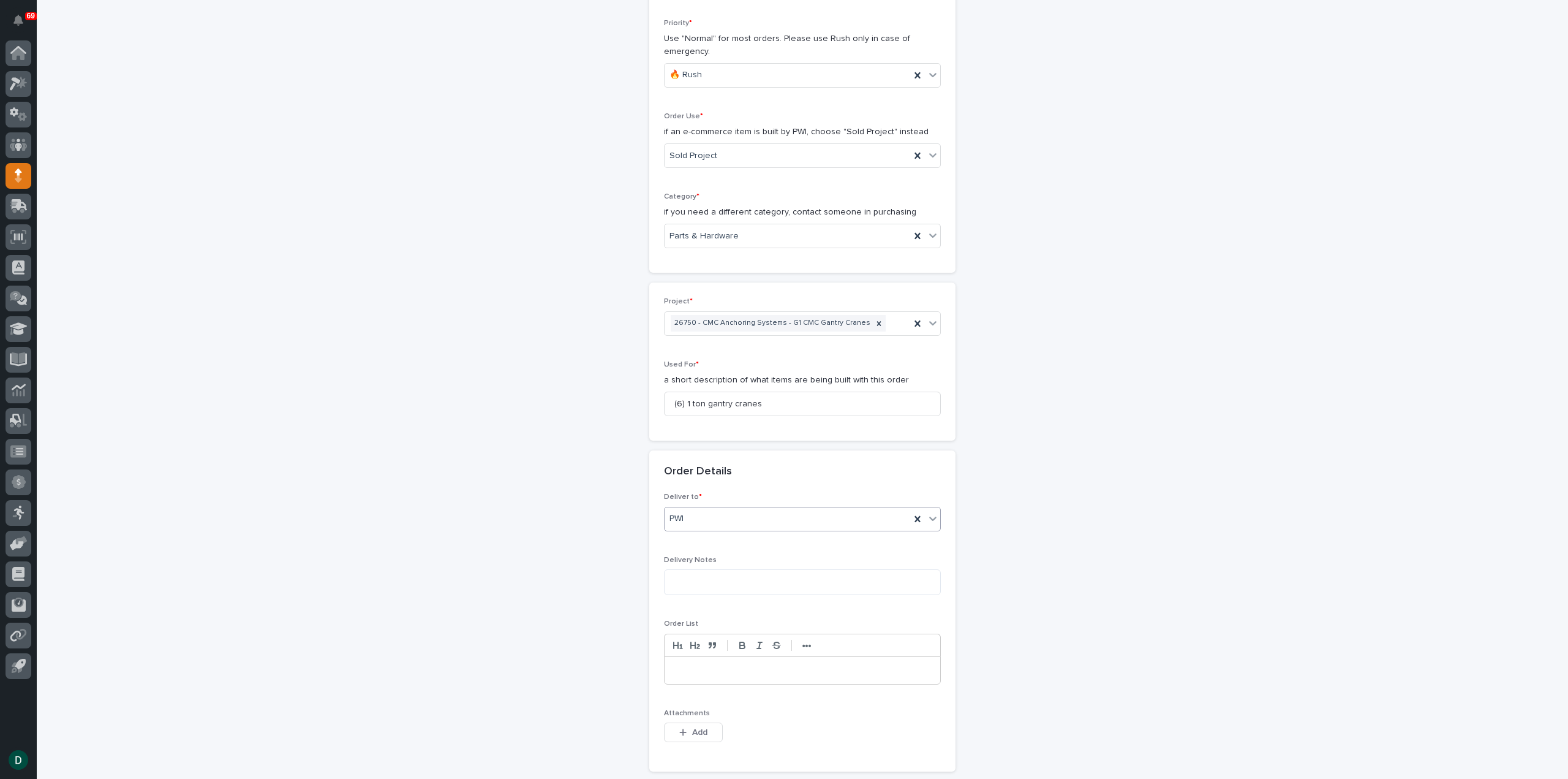
scroll to position [468, 0]
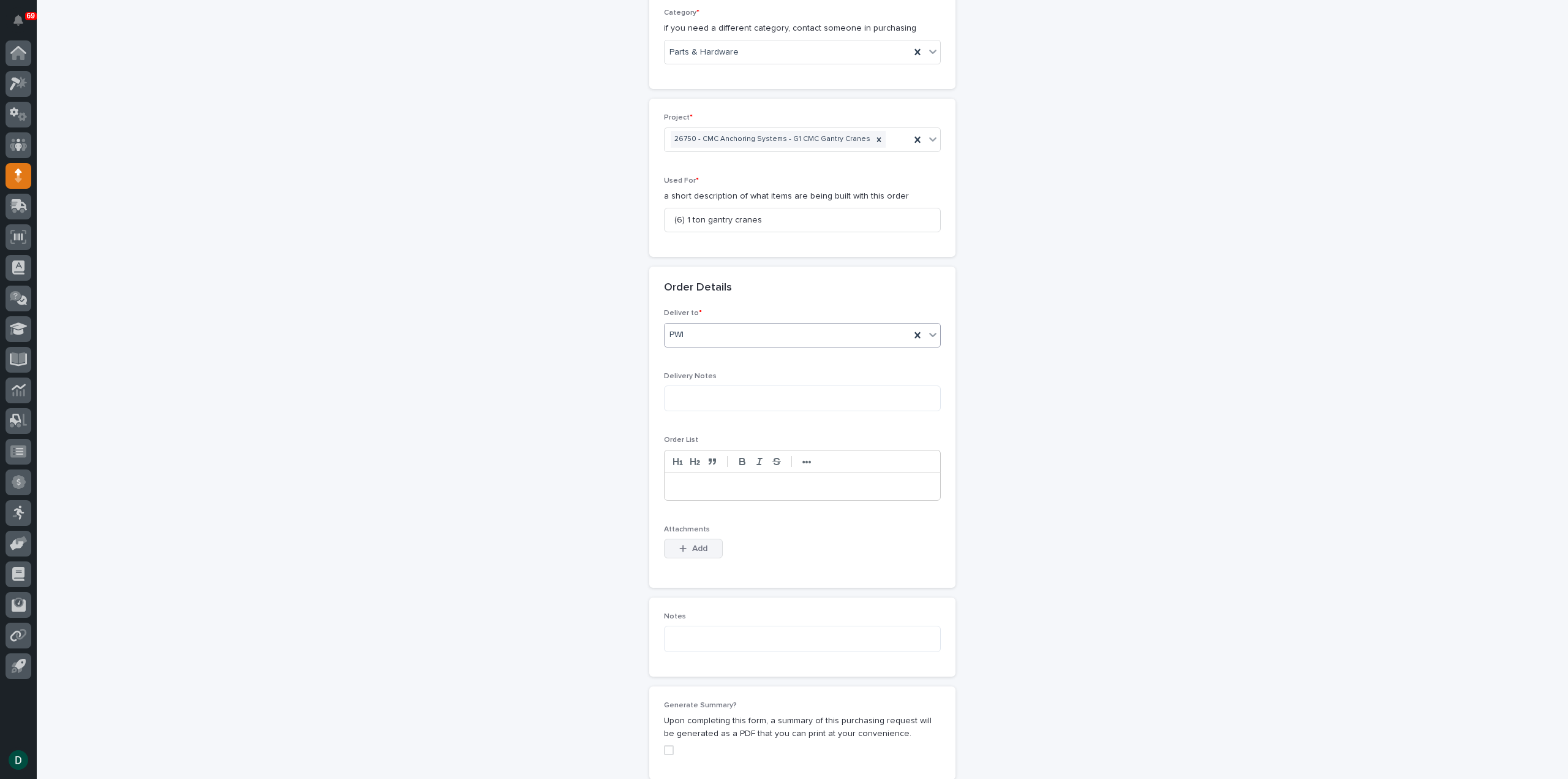
click at [705, 538] on button "Add" at bounding box center [694, 548] width 59 height 19
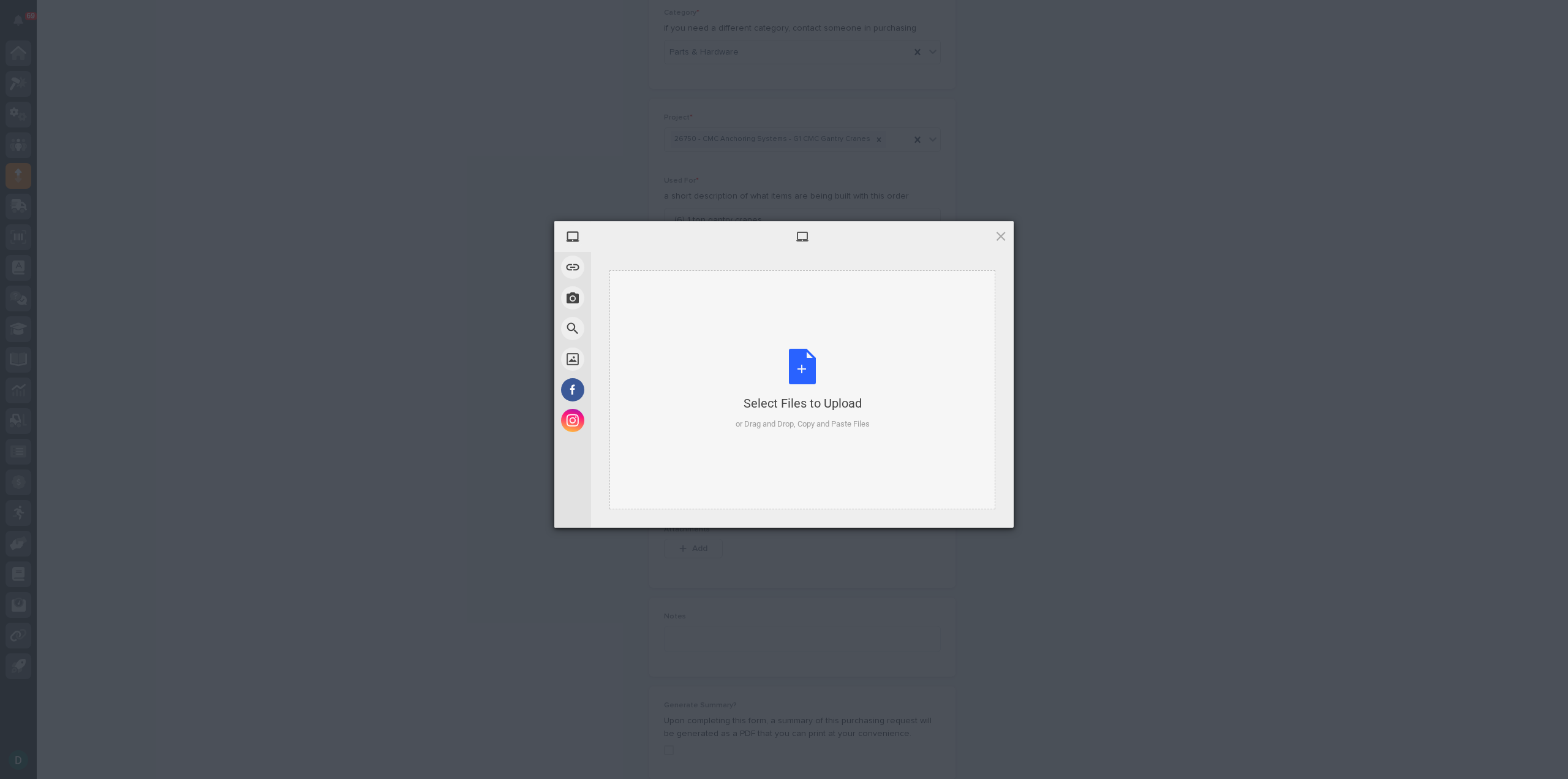
click at [806, 369] on div "Select Files to Upload or Drag and Drop, Copy and Paste Files" at bounding box center [803, 390] width 134 height 82
click at [981, 514] on span "Upload 1" at bounding box center [976, 512] width 24 height 9
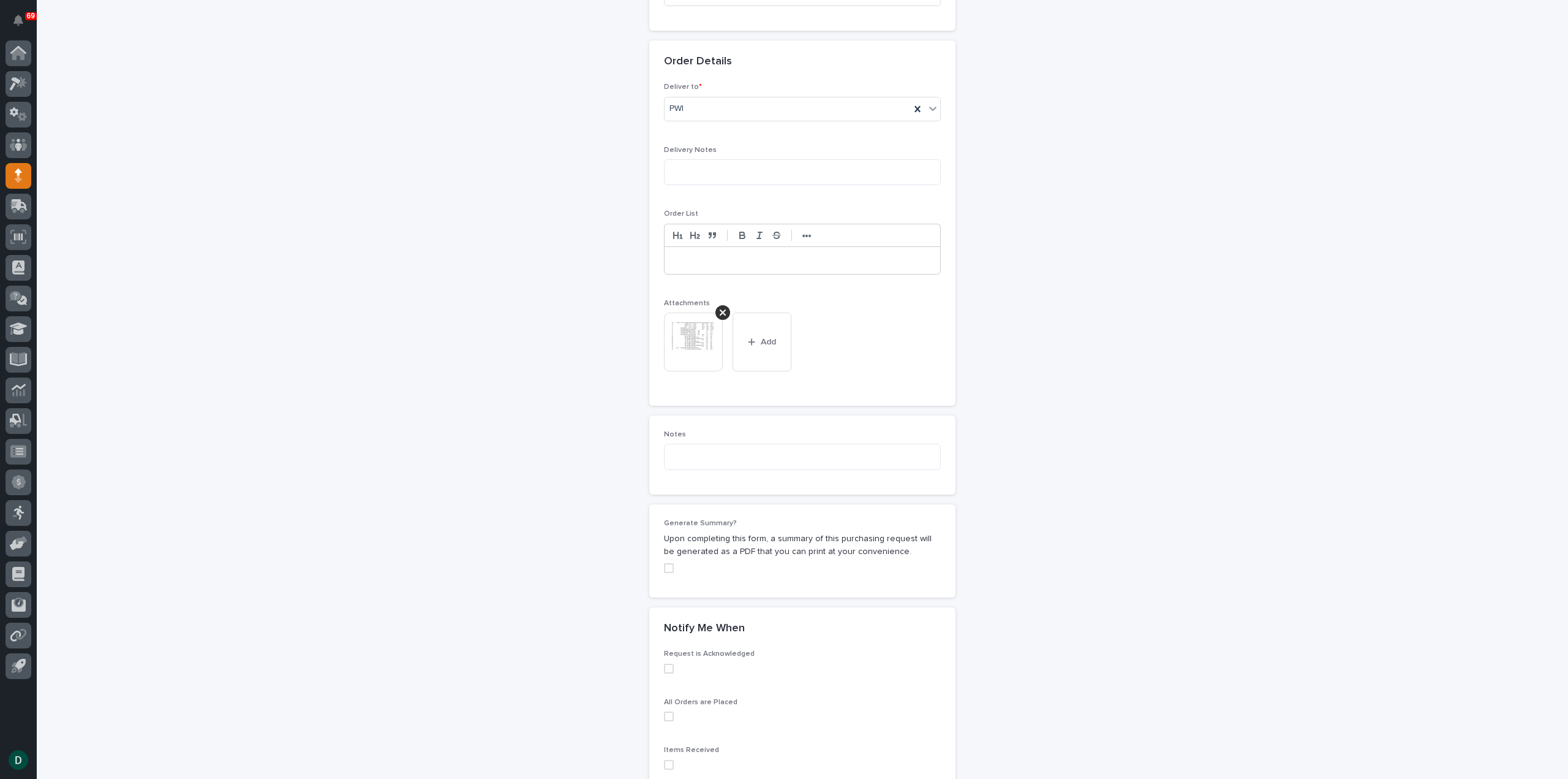
scroll to position [735, 0]
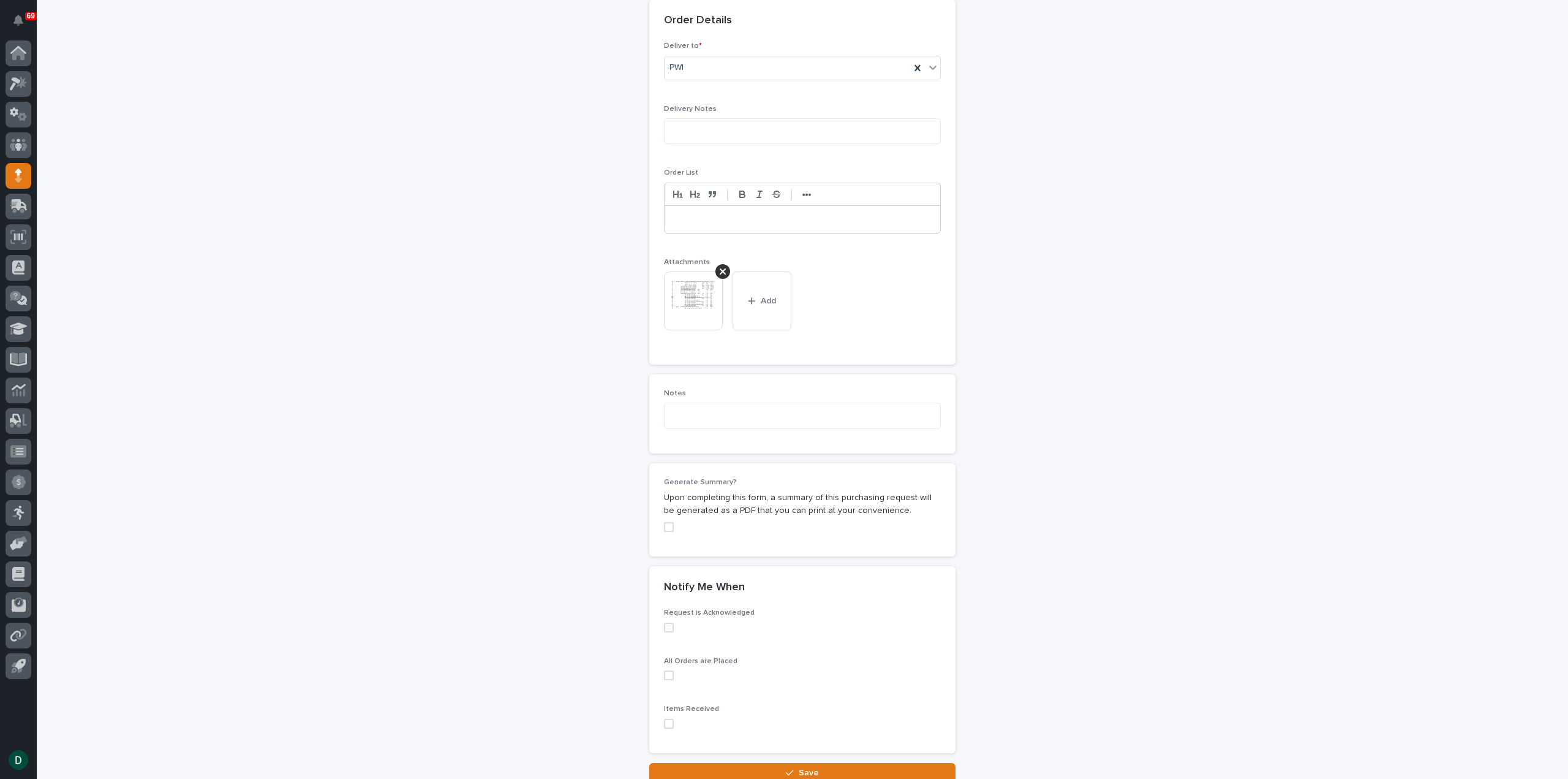
click at [664, 522] on span at bounding box center [669, 527] width 10 height 10
click at [664, 622] on span at bounding box center [669, 627] width 10 height 10
click at [664, 674] on span at bounding box center [669, 675] width 10 height 10
click at [666, 720] on span at bounding box center [669, 724] width 10 height 10
click at [831, 770] on button "Save" at bounding box center [802, 772] width 306 height 19
